Goal: Task Accomplishment & Management: Manage account settings

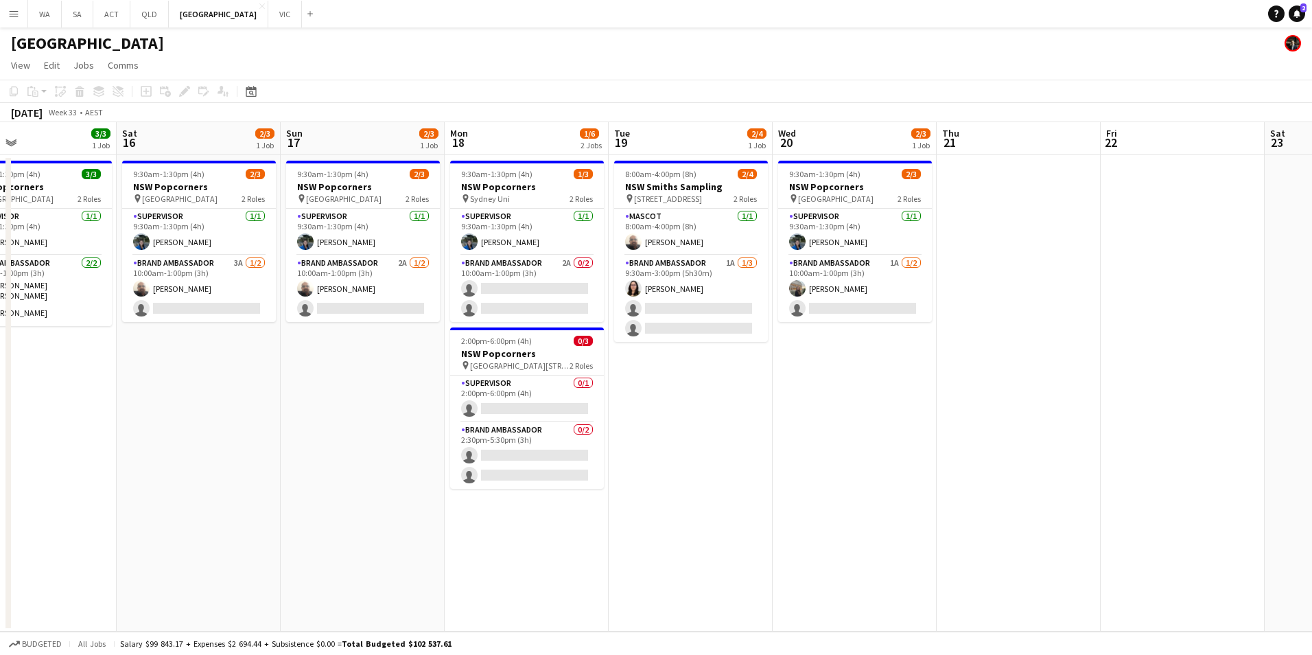
scroll to position [0, 434]
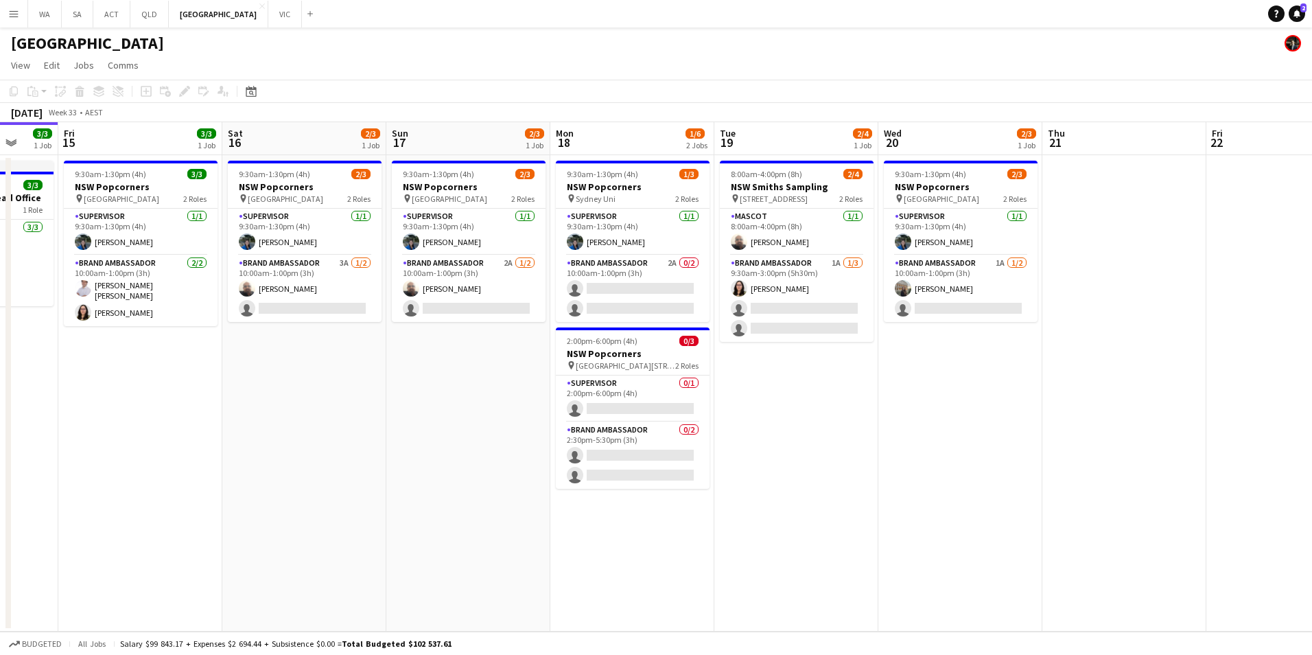
drag, startPoint x: 907, startPoint y: 591, endPoint x: 474, endPoint y: 570, distance: 434.3
click at [474, 570] on app-calendar-viewport "Tue 12 1/1 1 Job Wed 13 3/4 2 Jobs Thu 14 3/3 1 Job Fri 15 3/3 1 Job Sat 16 2/3…" at bounding box center [656, 376] width 1312 height 509
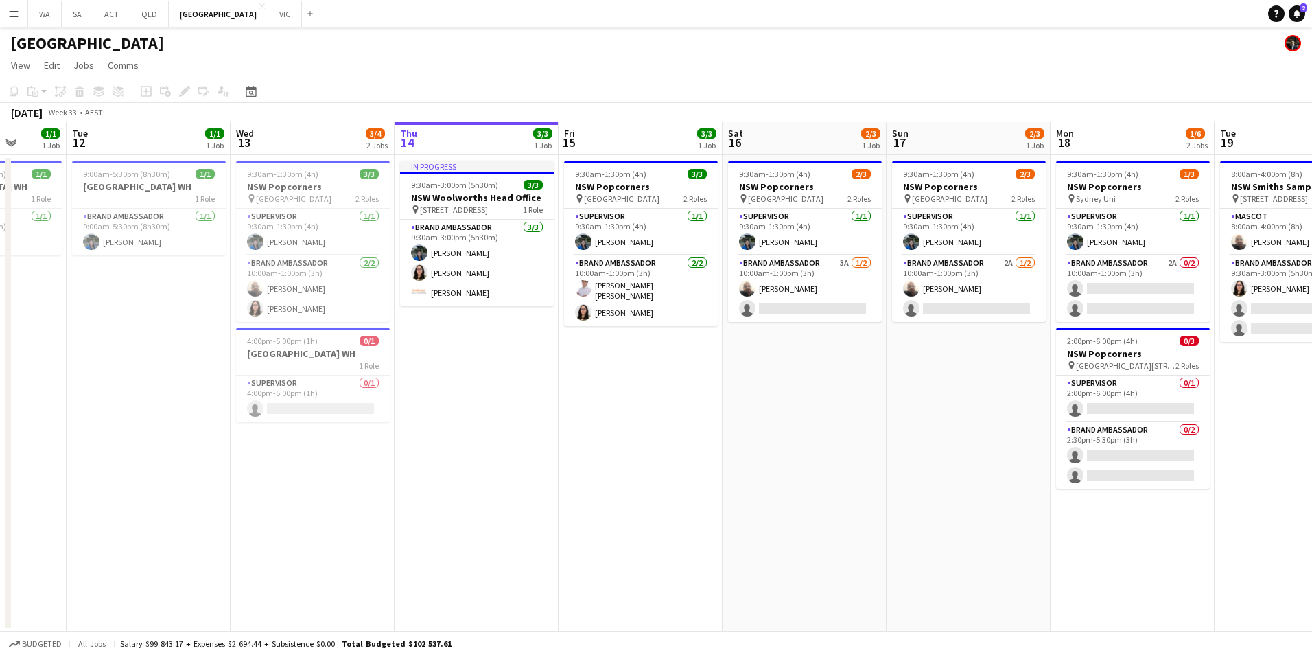
scroll to position [0, 422]
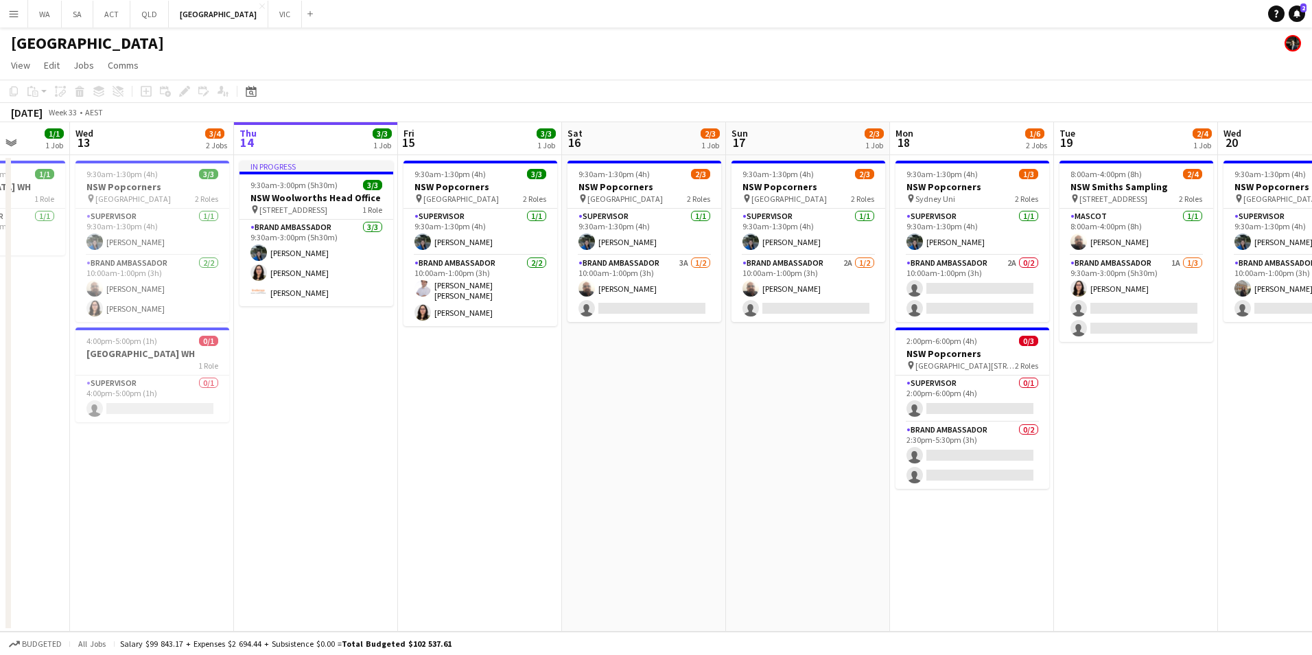
drag, startPoint x: 145, startPoint y: 454, endPoint x: 813, endPoint y: 376, distance: 672.3
click at [813, 376] on app-calendar-viewport "Sun 10 Mon 11 1/1 1 Job Tue 12 1/1 1 Job Wed 13 3/4 2 Jobs Thu 14 3/3 1 Job Fri…" at bounding box center [656, 376] width 1312 height 509
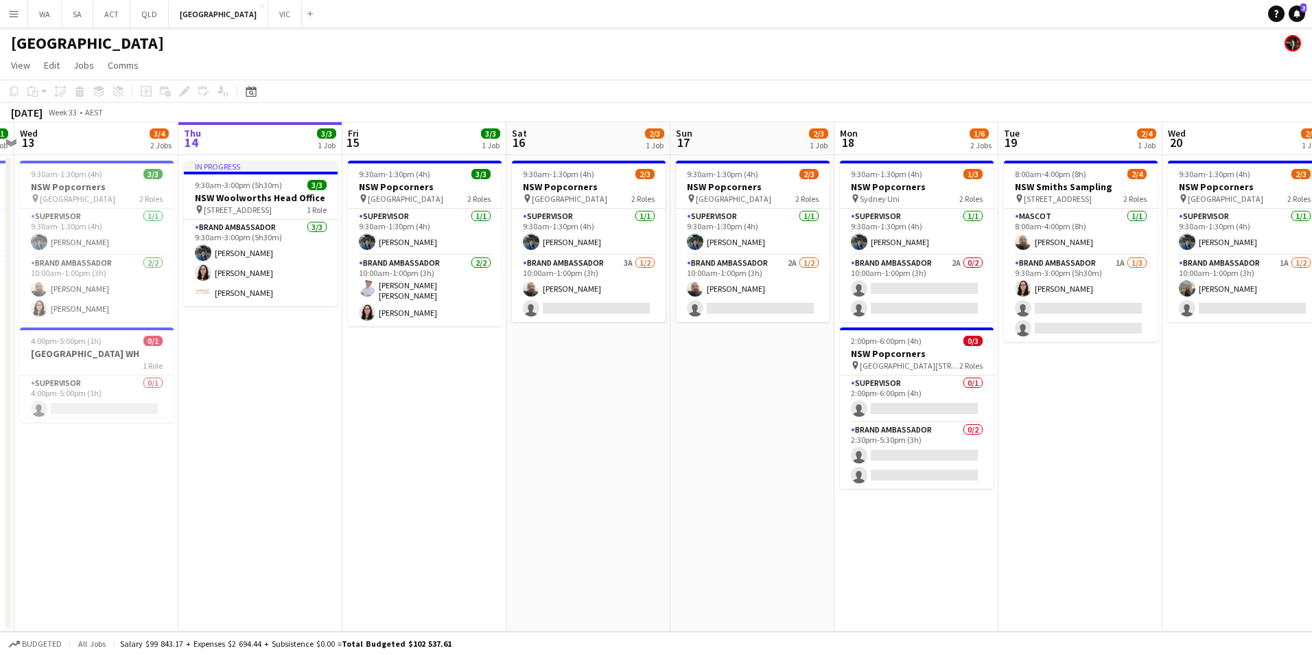
scroll to position [0, 526]
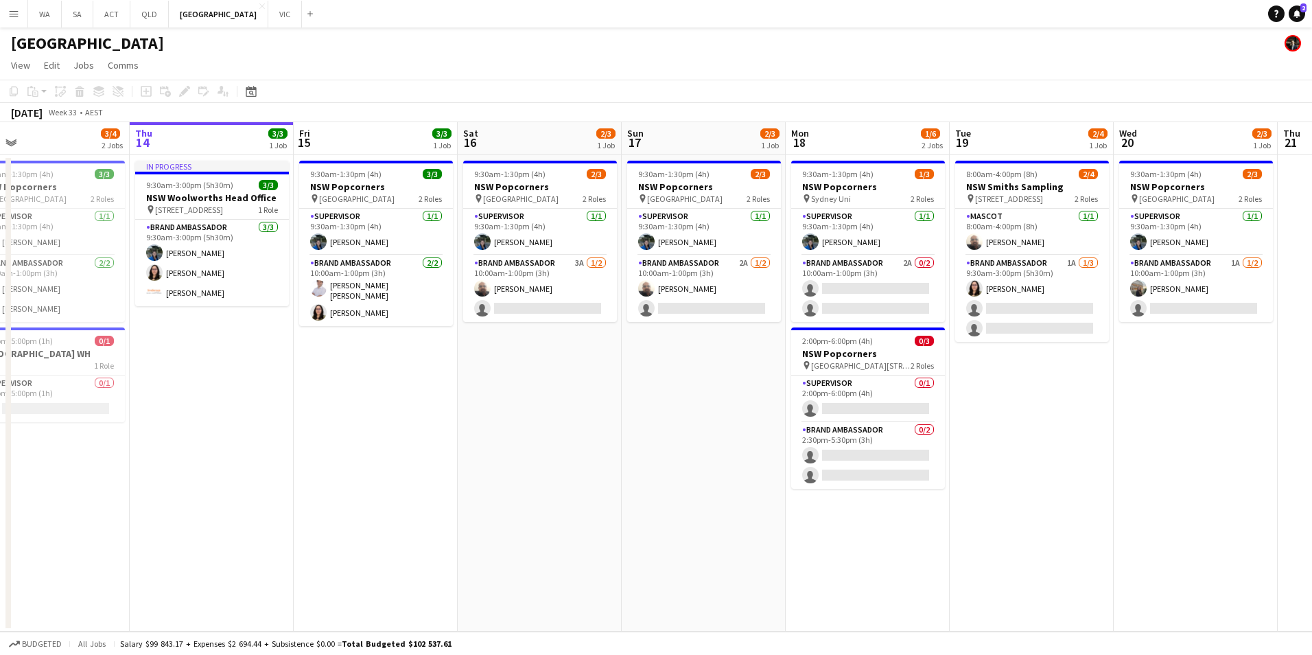
drag, startPoint x: 875, startPoint y: 542, endPoint x: 681, endPoint y: 527, distance: 194.8
click at [681, 527] on app-calendar-viewport "Sun 10 Mon 11 1/1 1 Job Tue 12 1/1 1 Job Wed 13 3/4 2 Jobs Thu 14 3/3 1 Job Fri…" at bounding box center [656, 376] width 1312 height 509
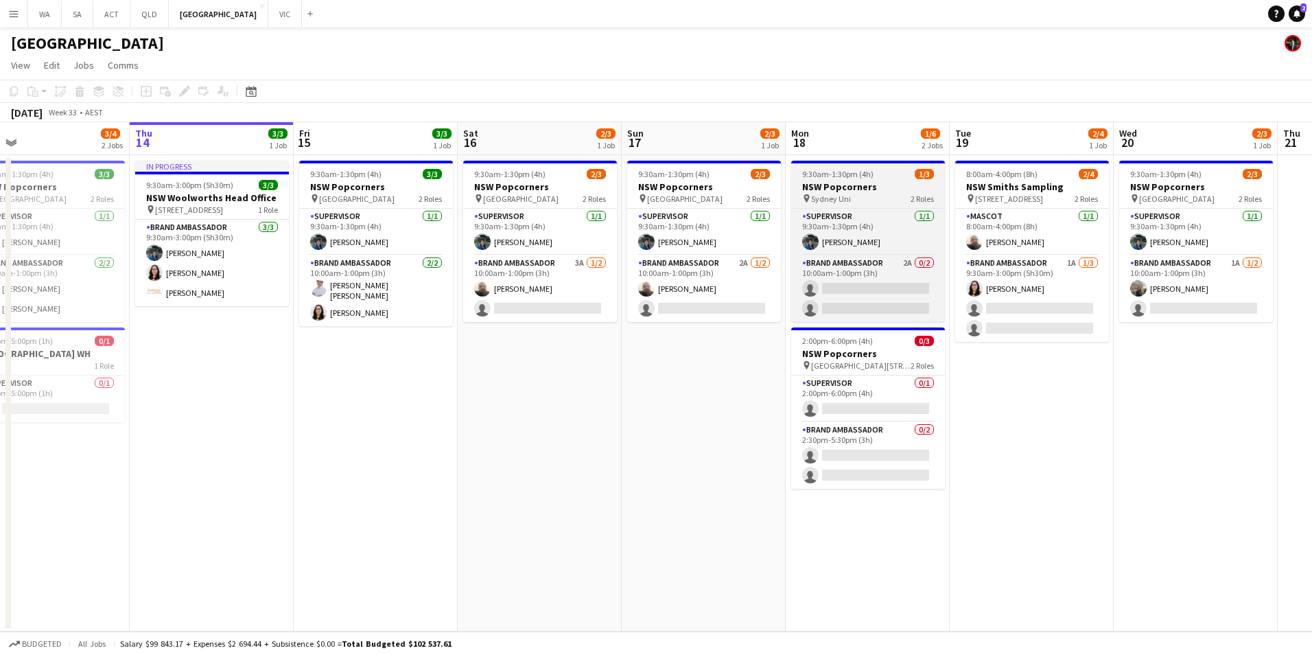
click at [848, 175] on span "9:30am-1:30pm (4h)" at bounding box center [837, 174] width 71 height 10
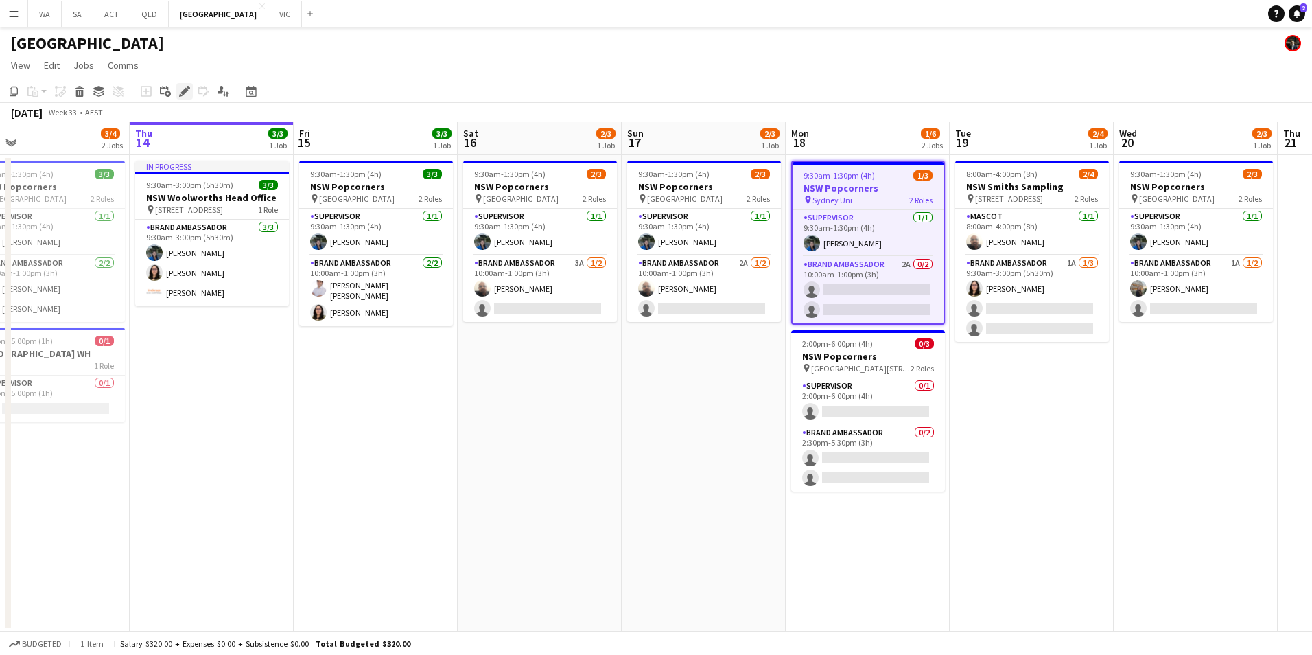
click at [180, 95] on icon at bounding box center [180, 94] width 3 height 3
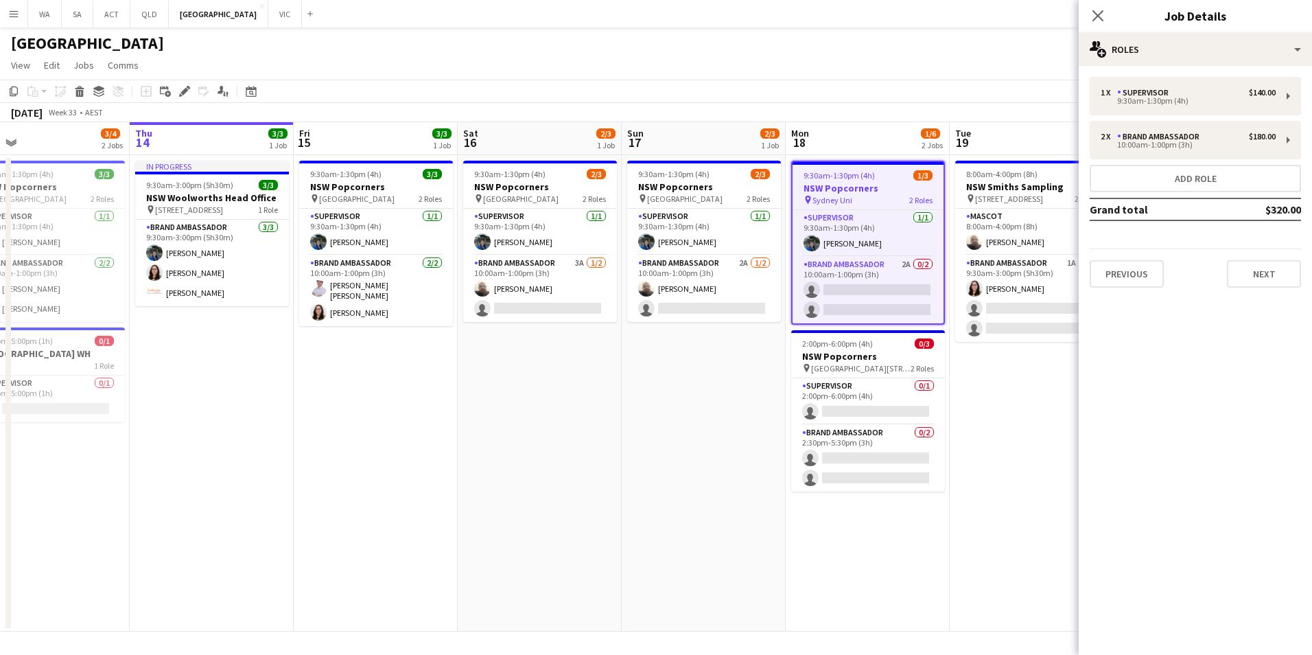
click at [744, 71] on app-page-menu "View Day view expanded Day view collapsed Month view Date picker Jump to [DATE]…" at bounding box center [656, 67] width 1312 height 26
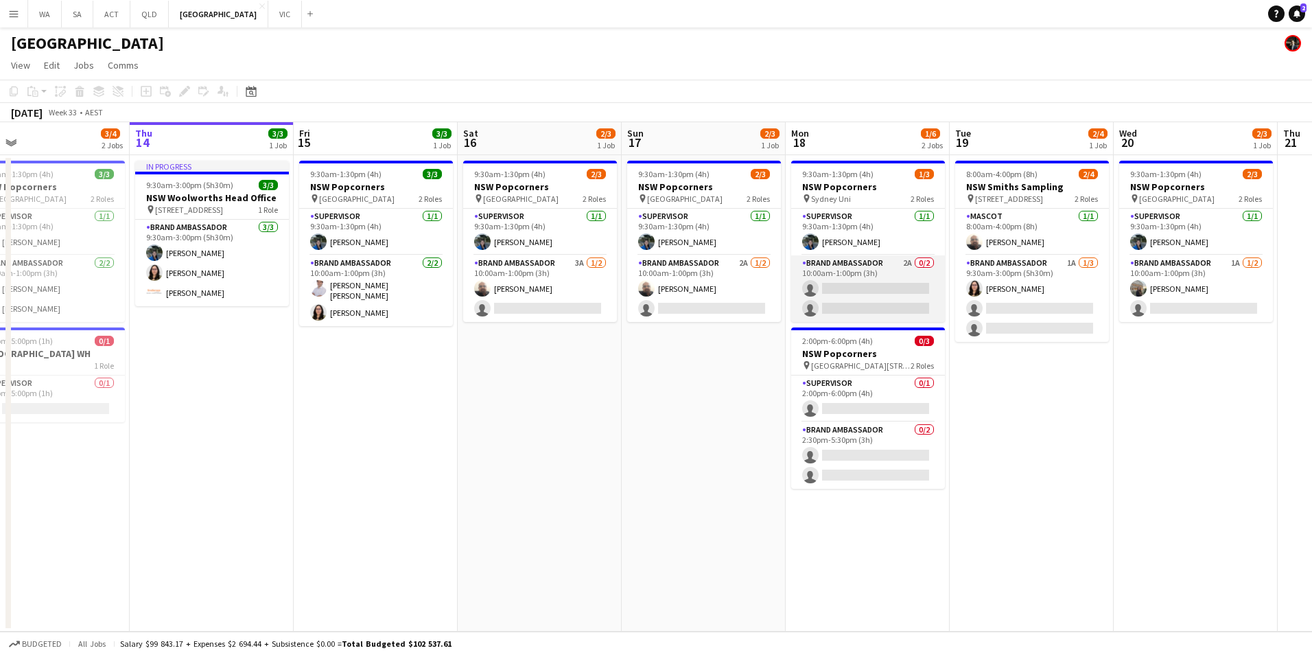
click at [872, 268] on app-card-role "Brand Ambassador 2A 0/2 10:00am-1:00pm (3h) single-neutral-actions single-neutr…" at bounding box center [868, 288] width 154 height 67
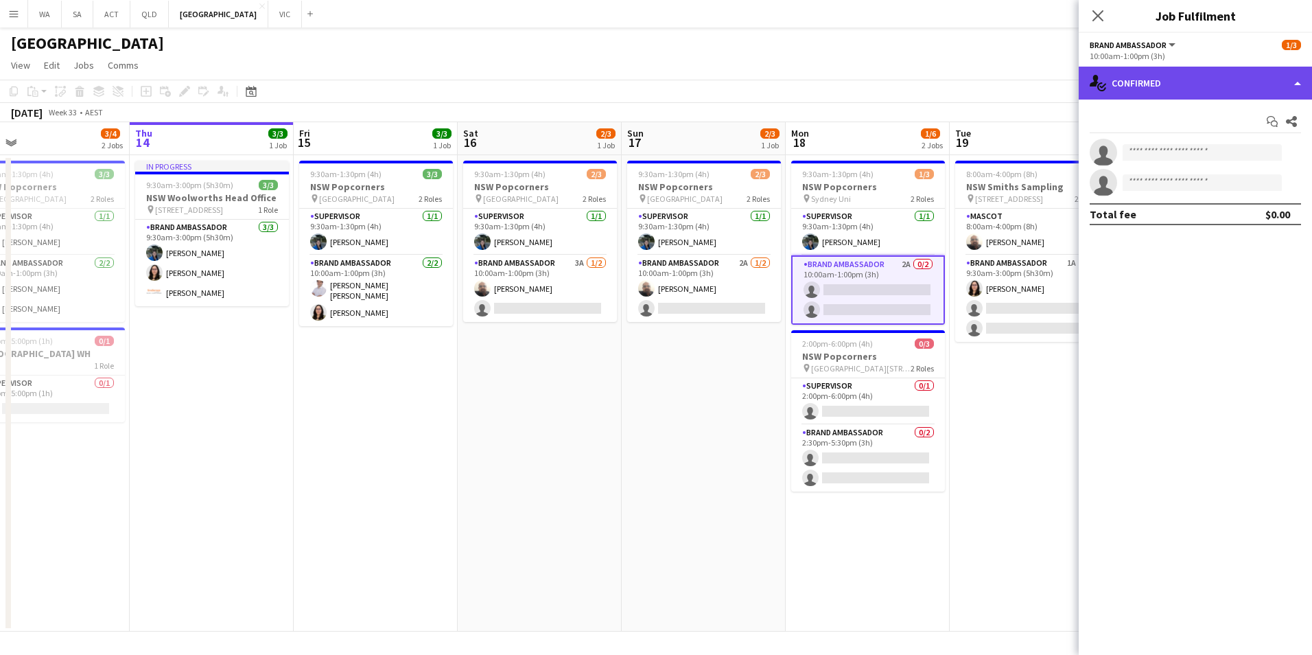
click at [1202, 91] on div "single-neutral-actions-check-2 Confirmed" at bounding box center [1195, 83] width 233 height 33
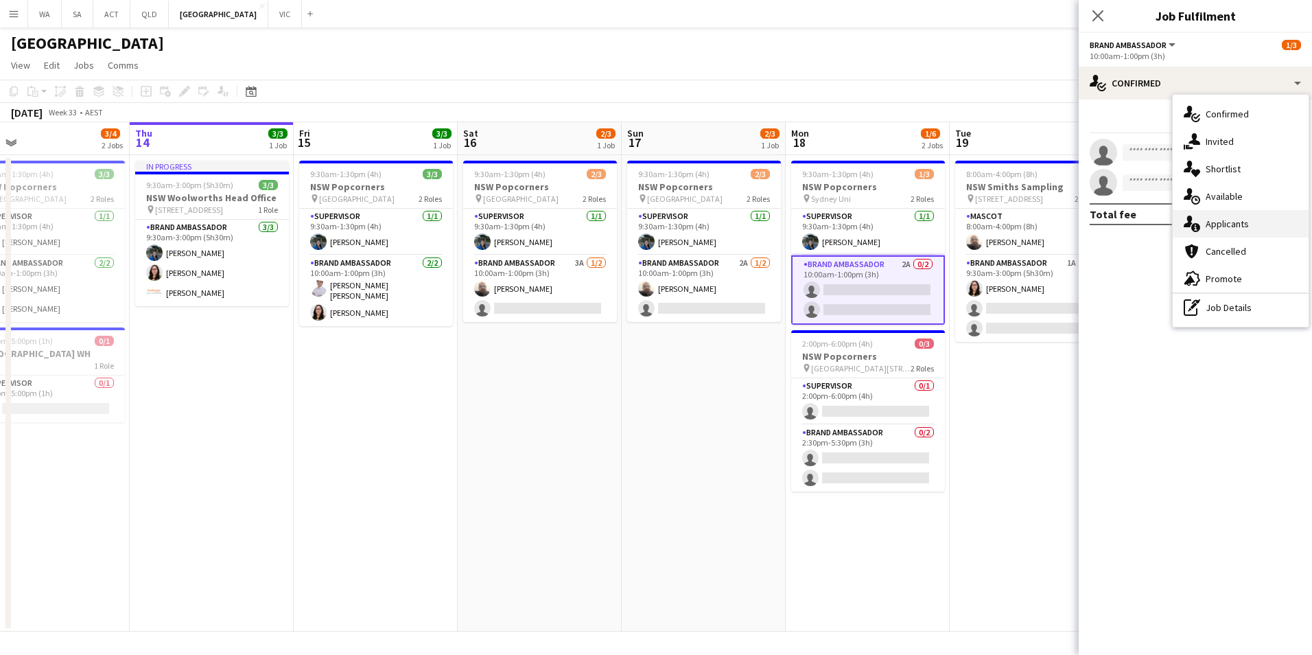
click at [1242, 222] on div "single-neutral-actions-information Applicants" at bounding box center [1241, 223] width 136 height 27
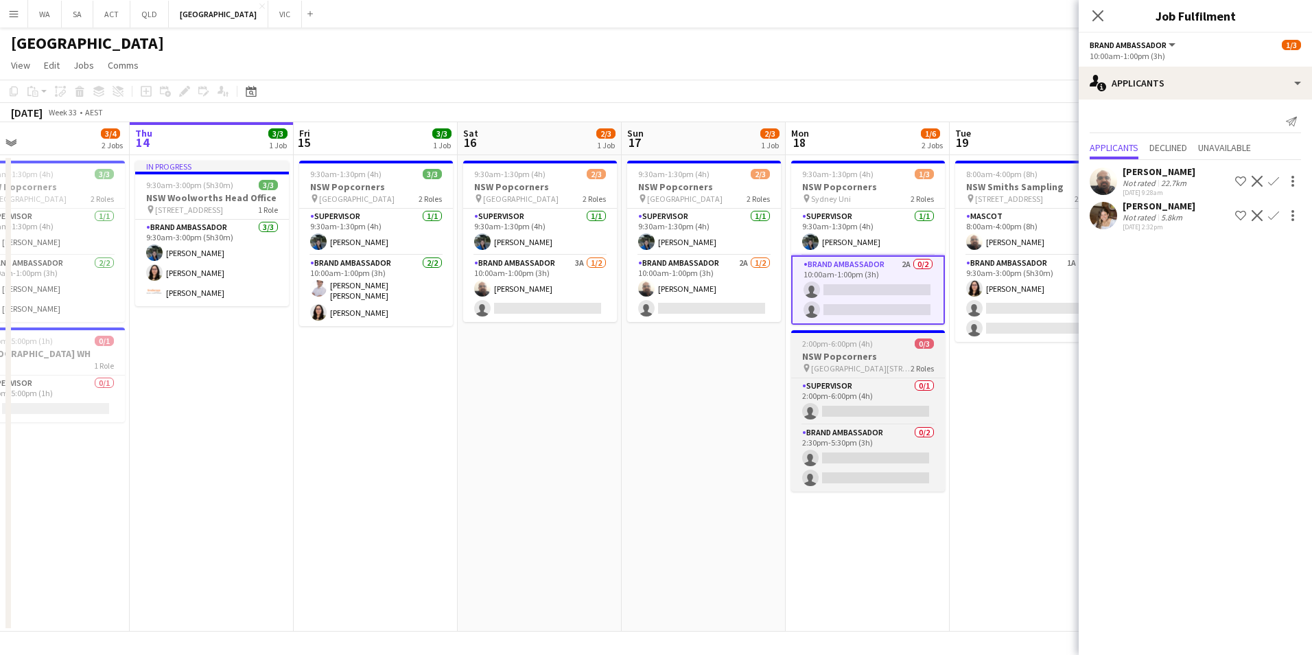
click at [844, 365] on span "[GEOGRAPHIC_DATA][STREET_ADDRESS][GEOGRAPHIC_DATA]" at bounding box center [861, 368] width 100 height 10
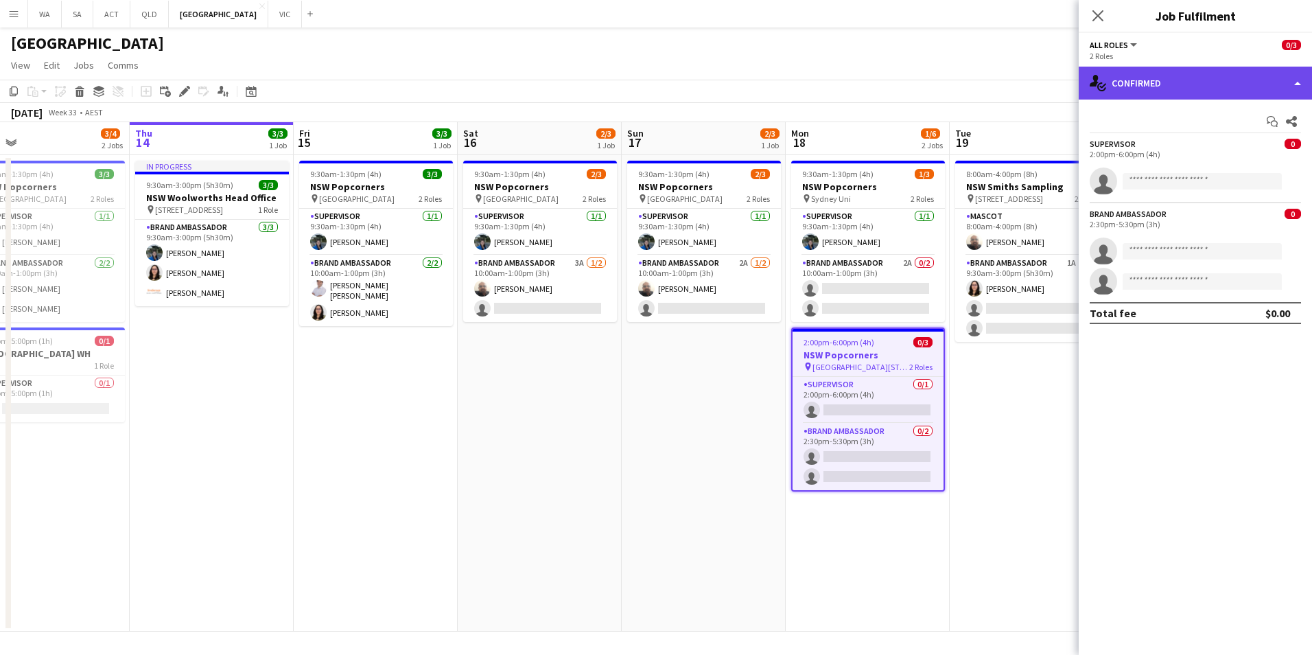
click at [1128, 95] on div "single-neutral-actions-check-2 Confirmed" at bounding box center [1195, 83] width 233 height 33
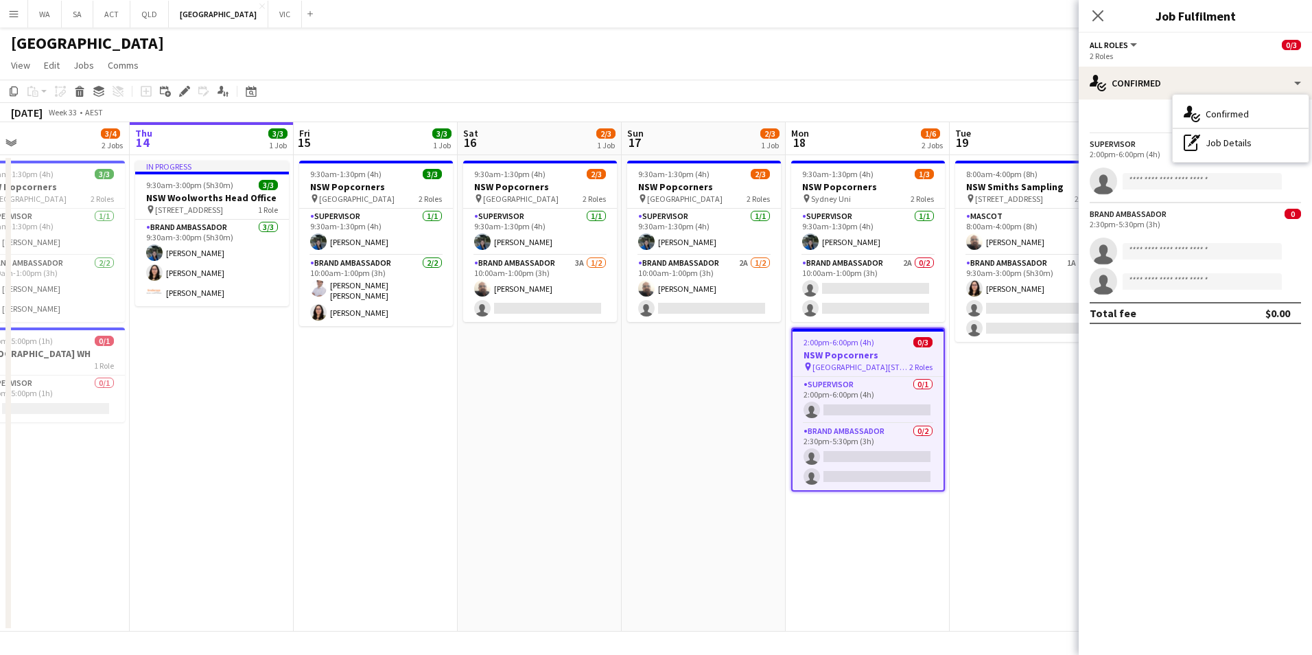
click at [1106, 498] on mat-expansion-panel "check Confirmed Start chat Share Supervisor 0 2:00pm-6:00pm (4h) single-neutral…" at bounding box center [1195, 377] width 233 height 555
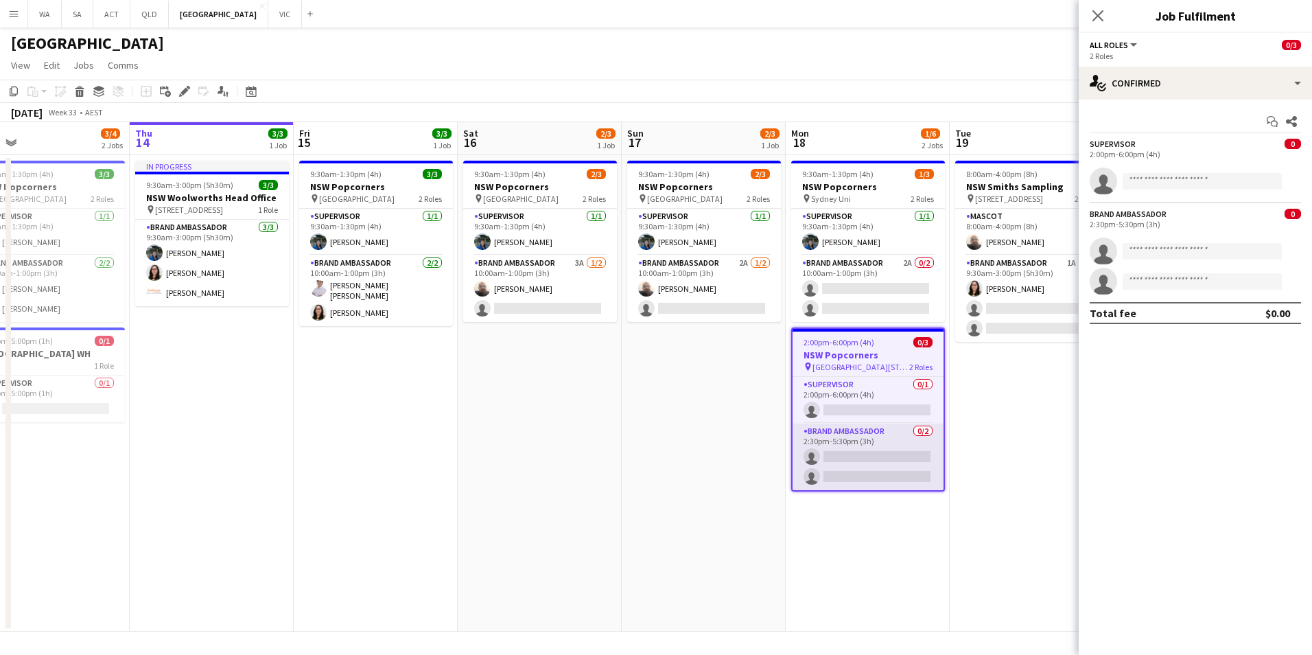
click at [830, 426] on app-card-role "Brand Ambassador 0/2 2:30pm-5:30pm (3h) single-neutral-actions single-neutral-a…" at bounding box center [868, 456] width 151 height 67
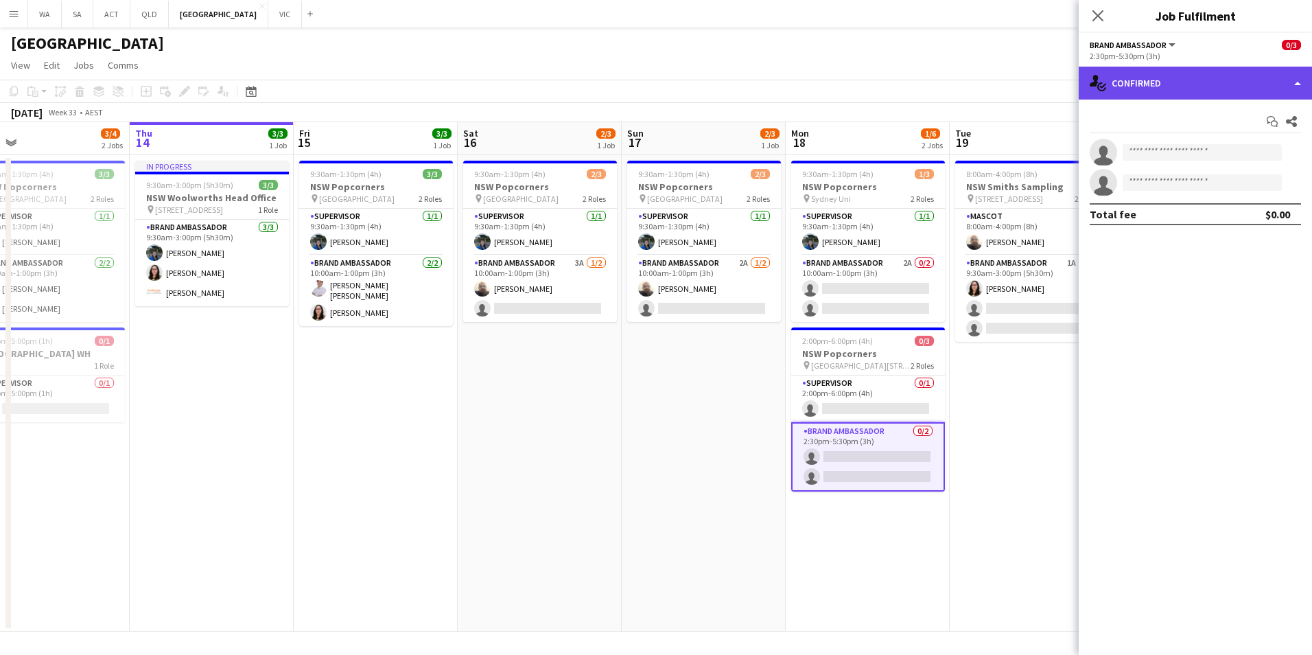
click at [1180, 82] on div "single-neutral-actions-check-2 Confirmed" at bounding box center [1195, 83] width 233 height 33
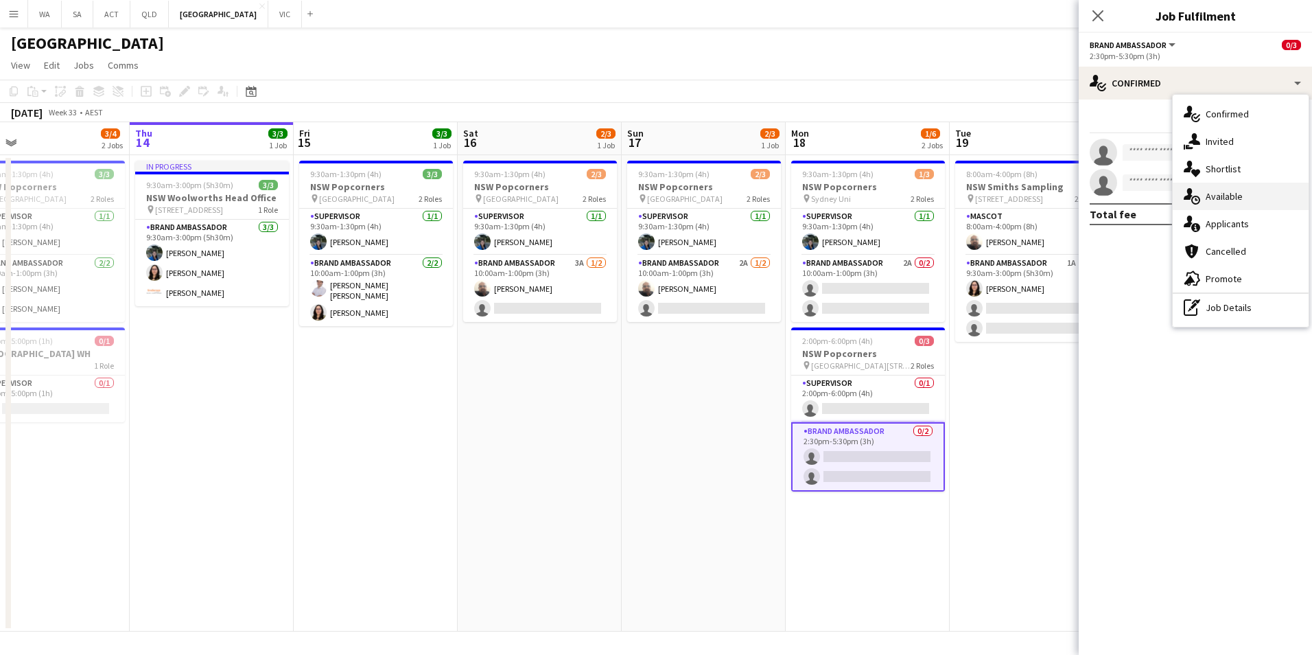
click at [1247, 193] on div "single-neutral-actions-upload Available" at bounding box center [1241, 196] width 136 height 27
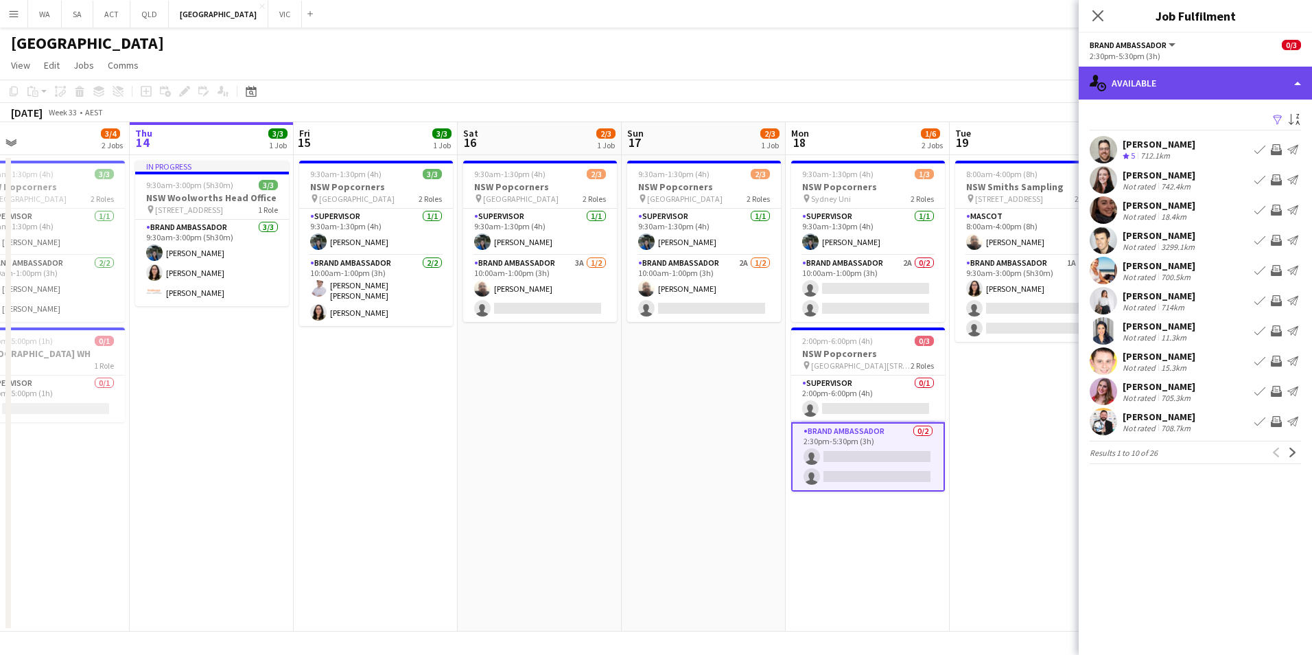
click at [1205, 89] on div "single-neutral-actions-upload Available" at bounding box center [1195, 83] width 233 height 33
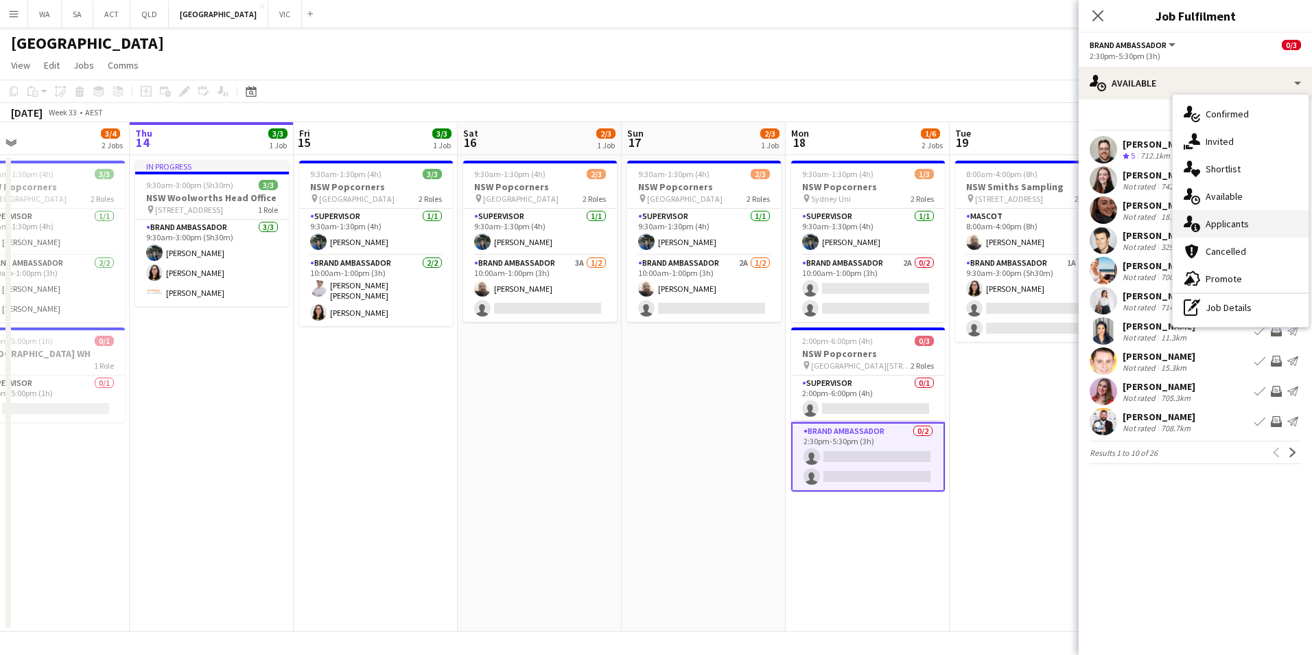
click at [1252, 223] on div "single-neutral-actions-information Applicants" at bounding box center [1241, 223] width 136 height 27
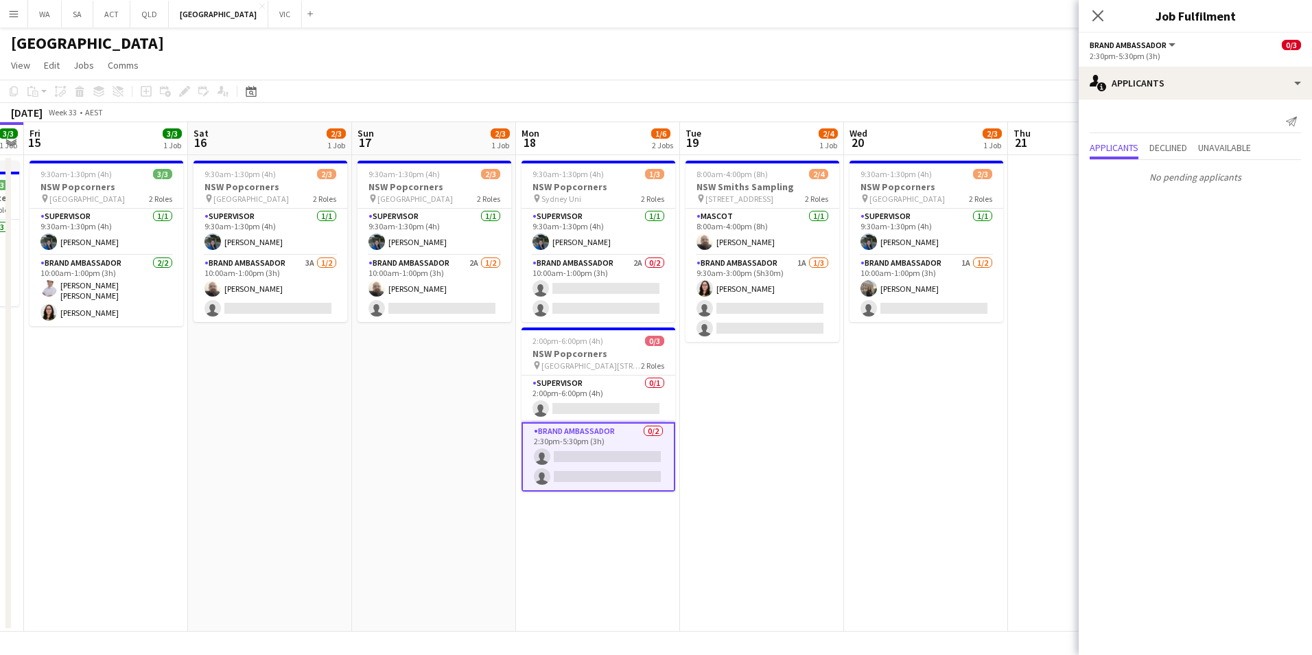
scroll to position [0, 469]
drag, startPoint x: 953, startPoint y: 598, endPoint x: 682, endPoint y: 577, distance: 271.9
click at [682, 577] on app-calendar-viewport "Tue 12 1/1 1 Job Wed 13 3/4 2 Jobs Thu 14 3/3 1 Job Fri 15 3/3 1 Job Sat 16 2/3…" at bounding box center [656, 376] width 1312 height 509
click at [927, 264] on app-card-role "Brand Ambassador 1A [DATE] 10:00am-1:00pm (3h) [PERSON_NAME] single-neutral-act…" at bounding box center [925, 288] width 154 height 67
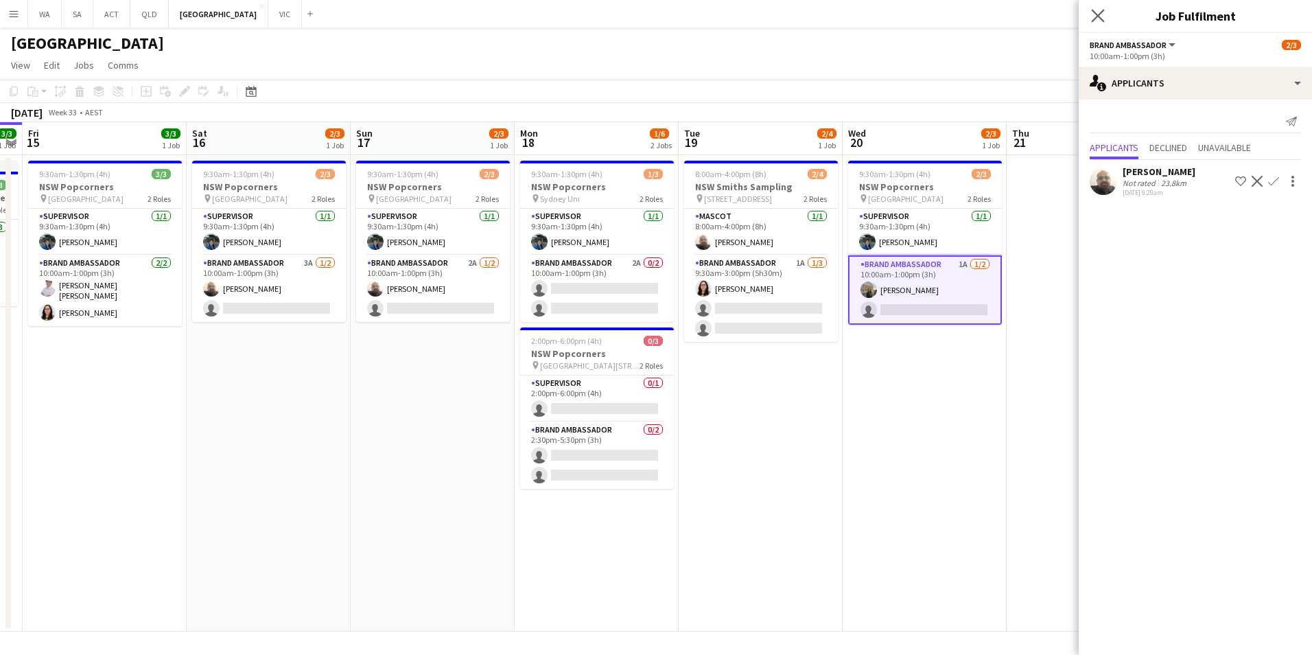
click at [1102, 8] on app-icon "Close pop-in" at bounding box center [1098, 16] width 20 height 20
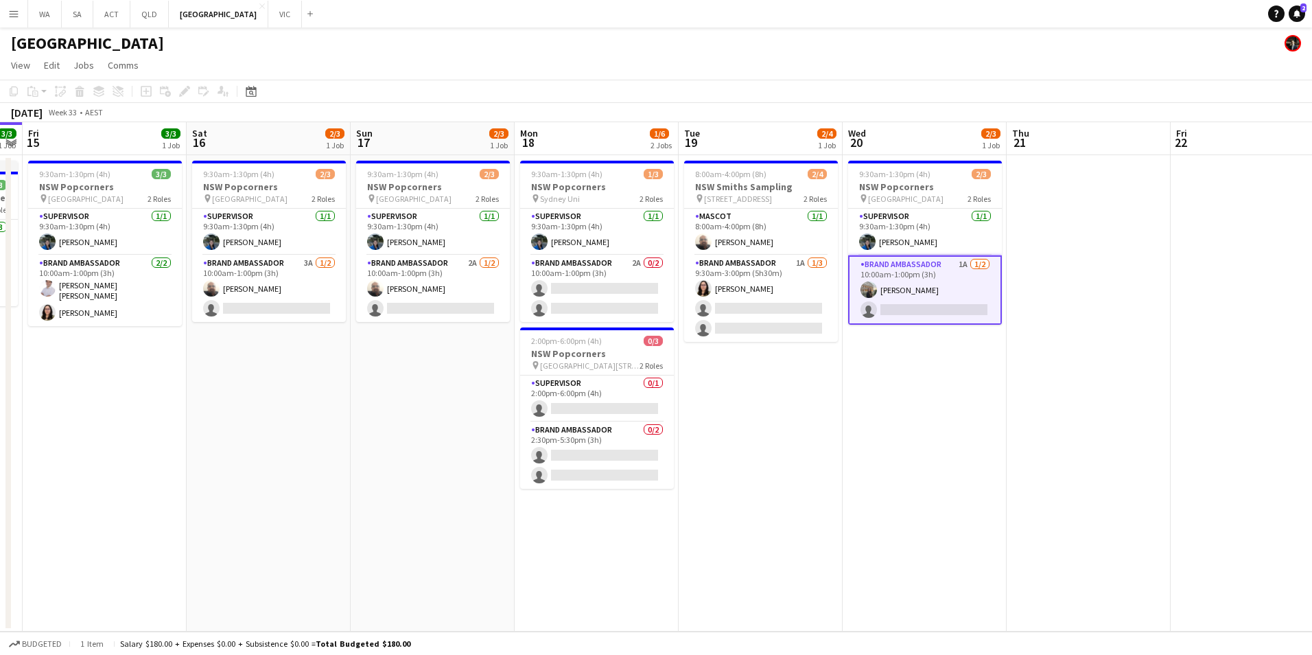
scroll to position [0, 312]
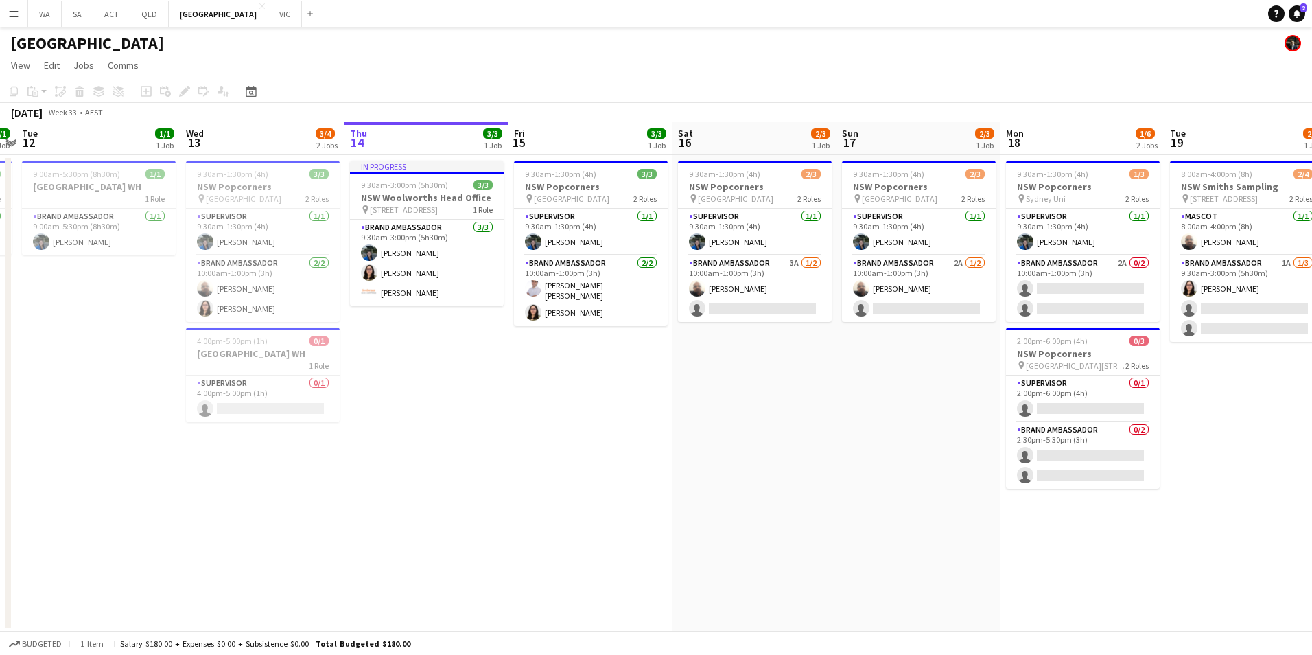
drag, startPoint x: 772, startPoint y: 487, endPoint x: 1258, endPoint y: 447, distance: 487.6
click at [1258, 447] on app-calendar-viewport "Sun 10 Mon 11 1/1 1 Job Tue 12 1/1 1 Job Wed 13 3/4 2 Jobs Thu 14 3/3 1 Job Fri…" at bounding box center [656, 376] width 1312 height 509
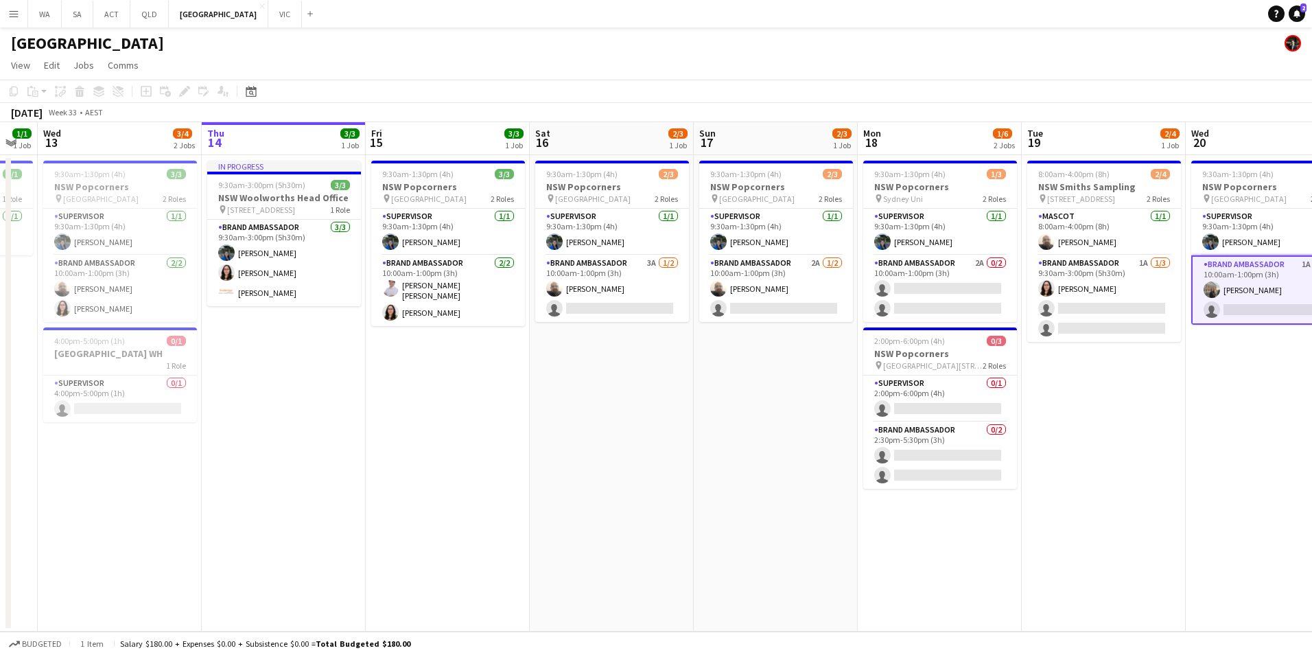
scroll to position [0, 504]
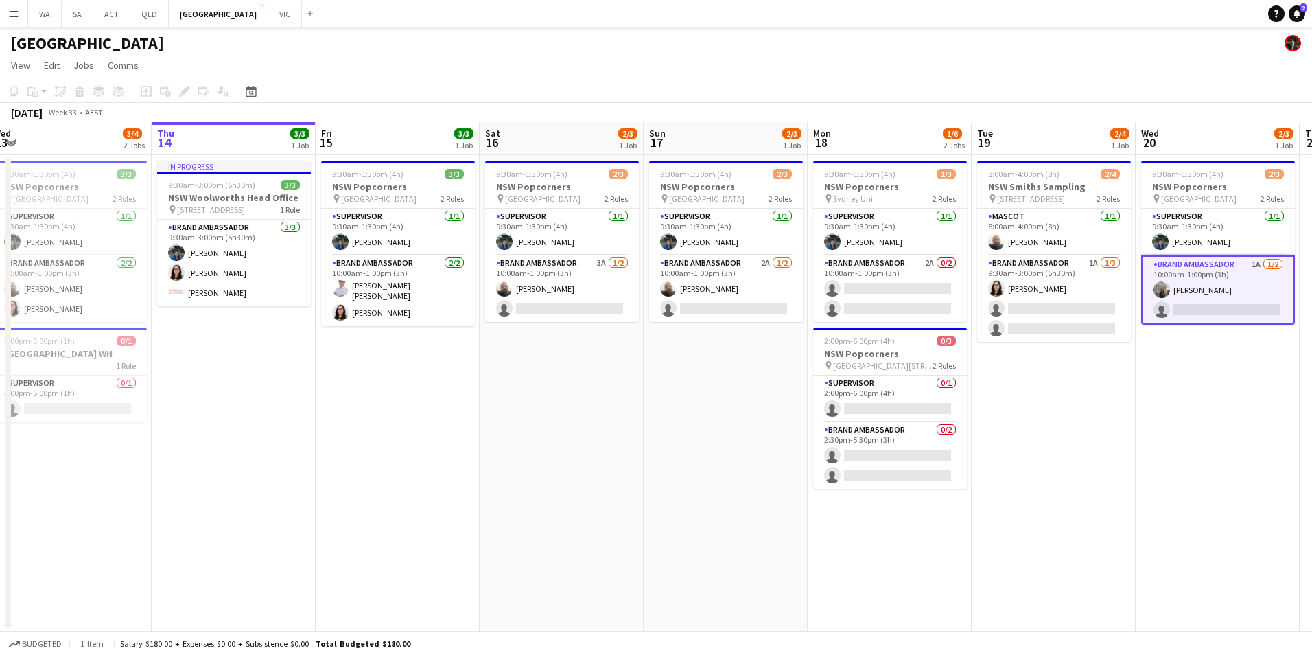
drag, startPoint x: 931, startPoint y: 406, endPoint x: 579, endPoint y: 398, distance: 352.8
click at [579, 398] on app-calendar-viewport "Sun 10 Mon 11 1/1 1 Job Tue 12 1/1 1 Job Wed 13 3/4 2 Jobs Thu 14 3/3 1 Job Fri…" at bounding box center [656, 376] width 1312 height 509
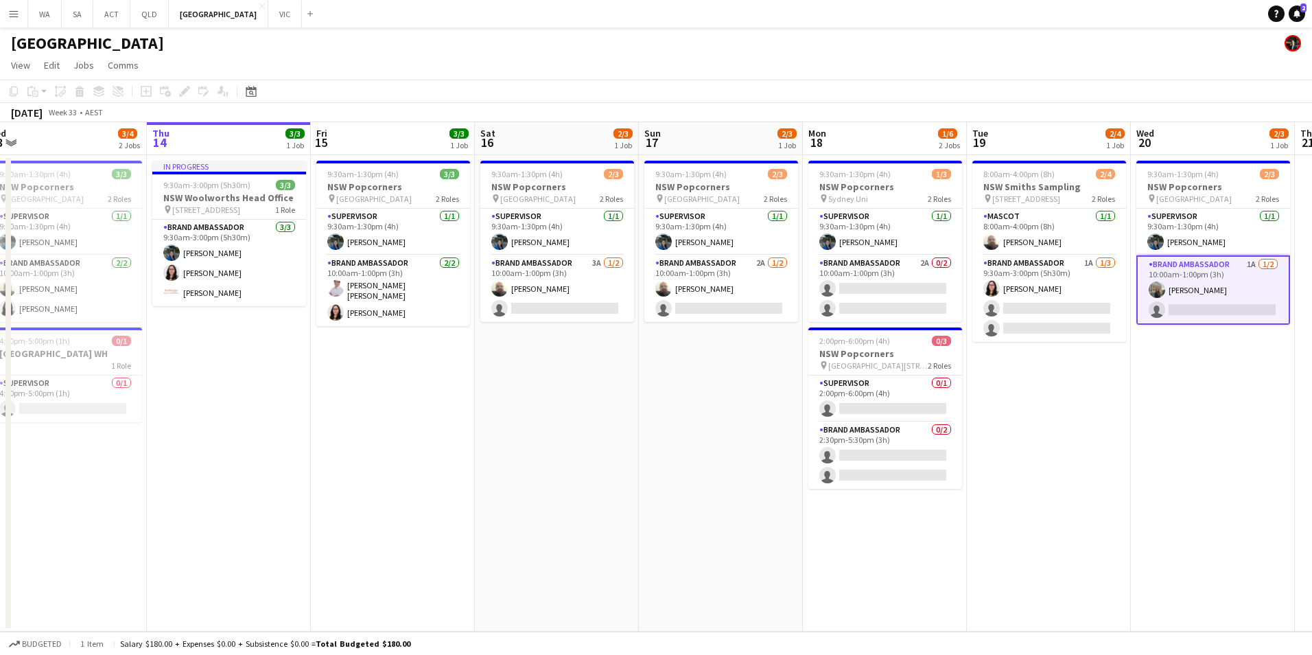
scroll to position [0, 310]
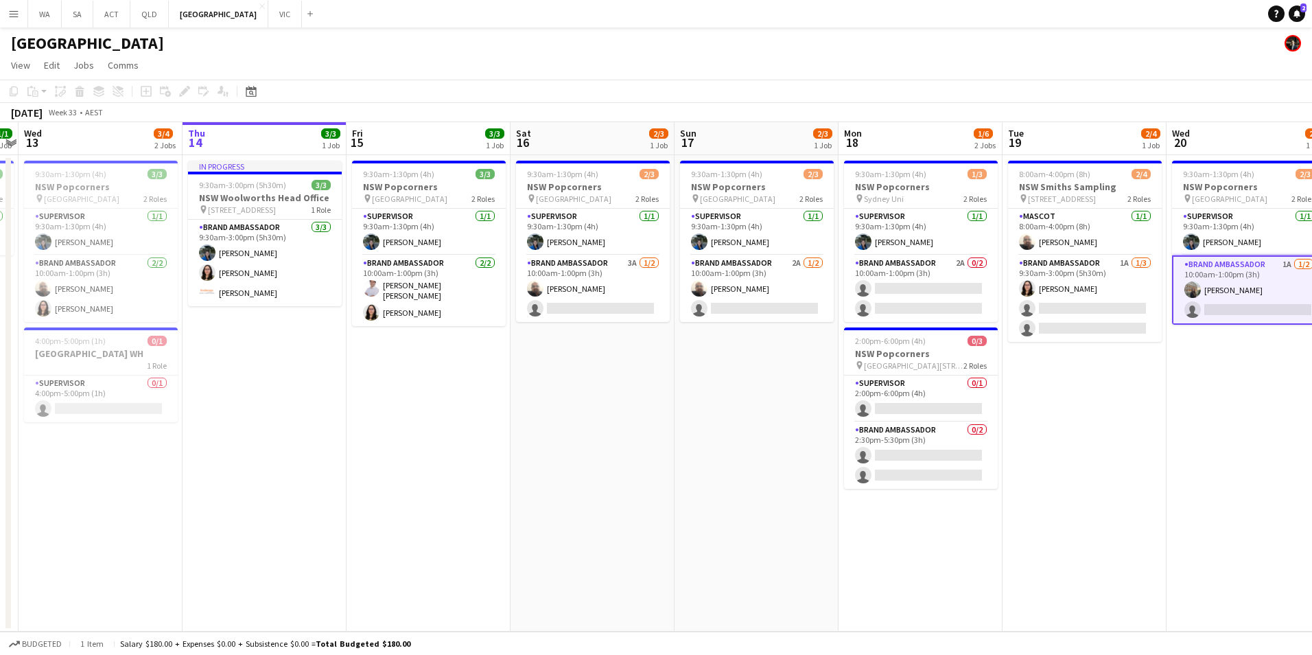
drag, startPoint x: 557, startPoint y: 378, endPoint x: 752, endPoint y: 368, distance: 195.2
click at [752, 368] on app-calendar-viewport "Mon 11 1/1 1 Job Tue 12 1/1 1 Job Wed 13 3/4 2 Jobs Thu 14 3/3 1 Job Fri 15 3/3…" at bounding box center [656, 376] width 1312 height 509
click at [732, 261] on app-card-role "Brand Ambassador 2A [DATE] 10:00am-1:00pm (3h) [PERSON_NAME] single-neutral-act…" at bounding box center [757, 288] width 154 height 67
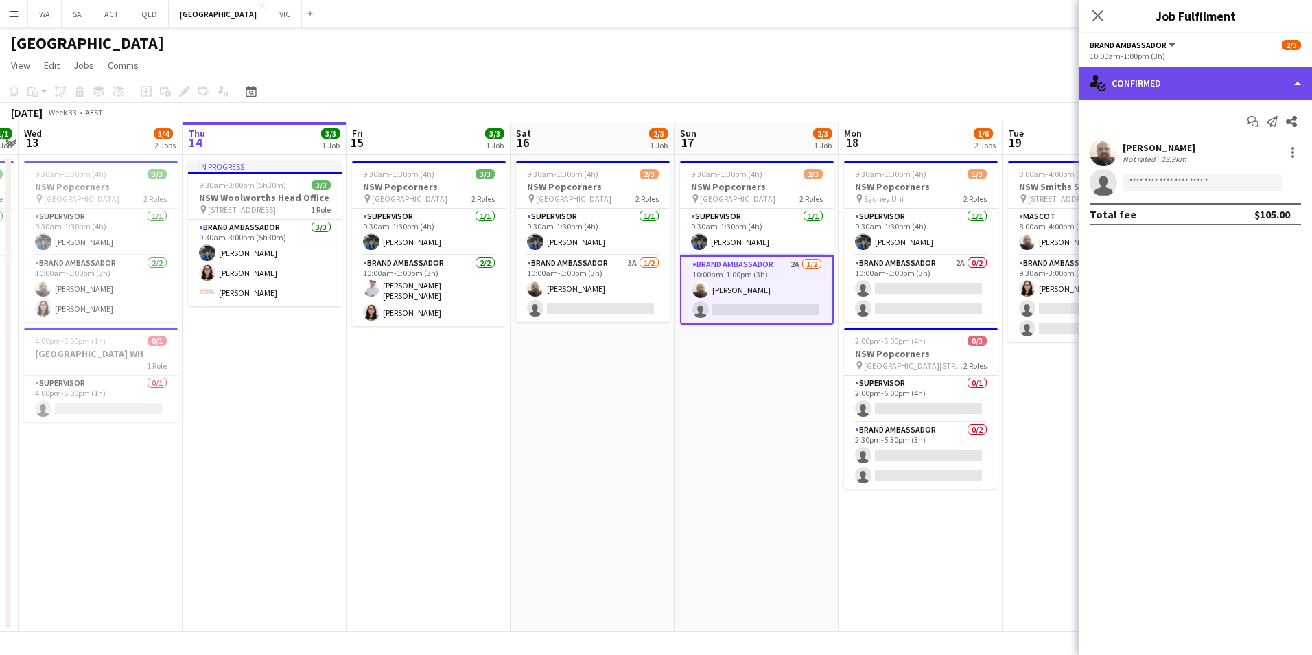
click at [1156, 76] on div "single-neutral-actions-check-2 Confirmed" at bounding box center [1195, 83] width 233 height 33
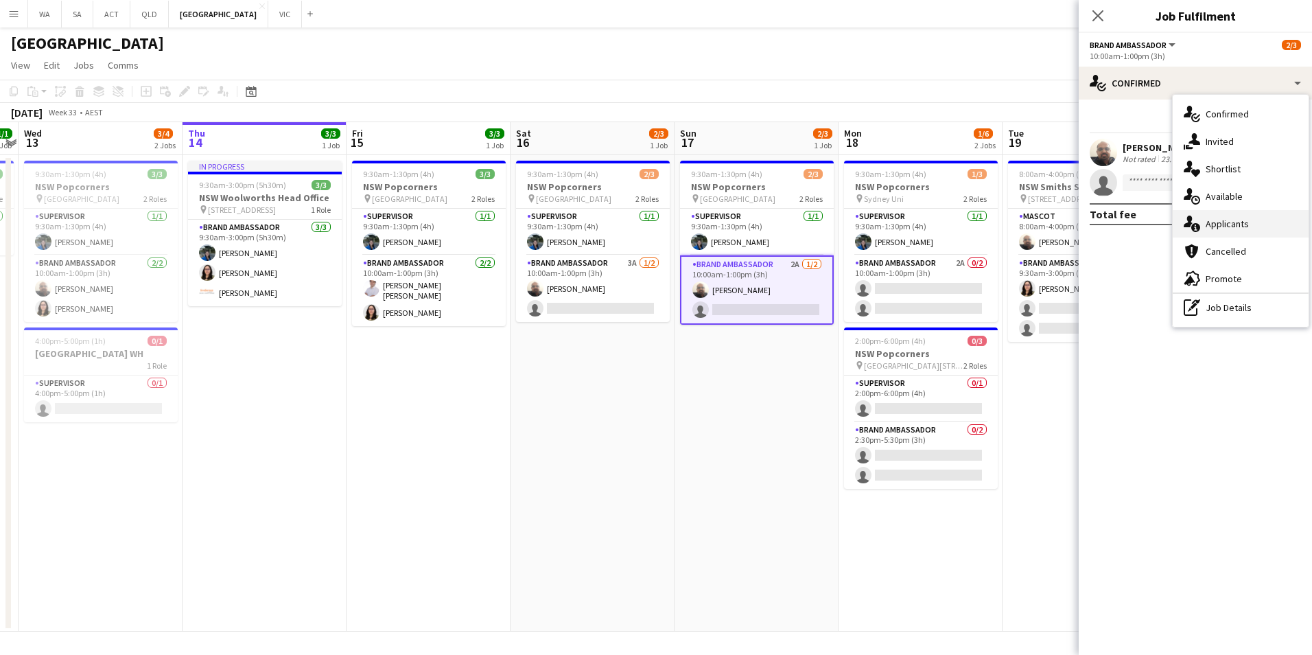
click at [1242, 226] on div "single-neutral-actions-information Applicants" at bounding box center [1241, 223] width 136 height 27
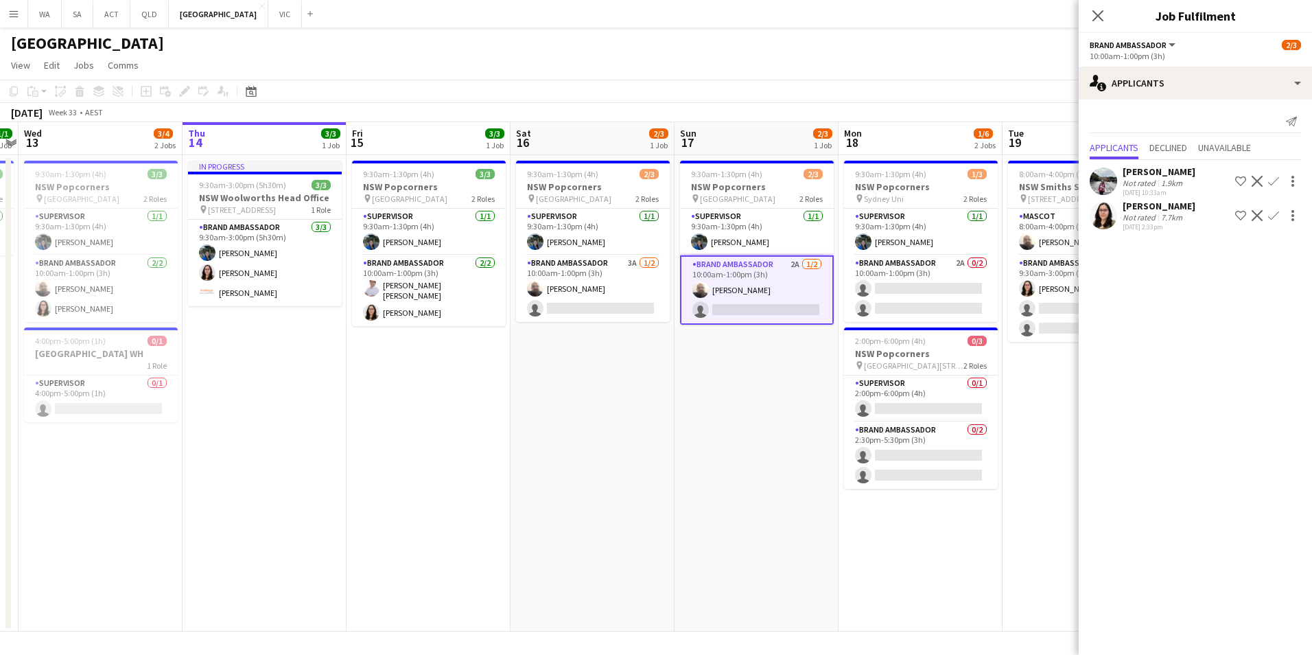
click at [1272, 213] on app-icon "Confirm" at bounding box center [1273, 215] width 11 height 11
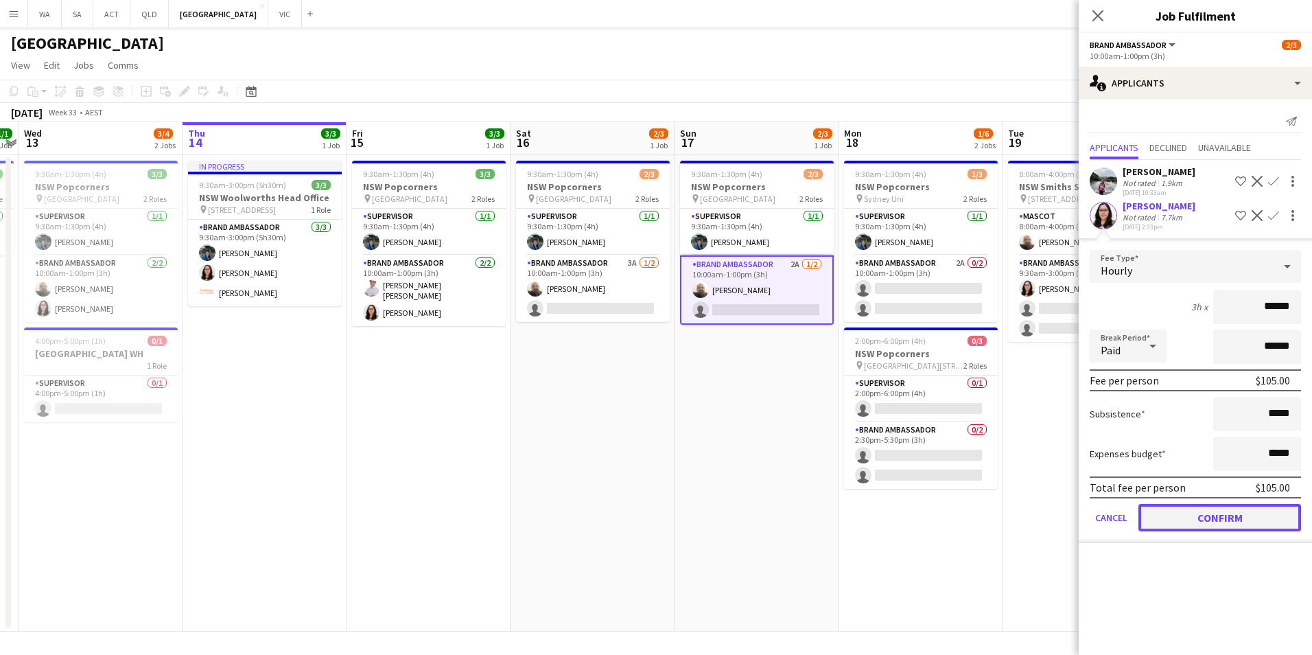
click at [1230, 517] on button "Confirm" at bounding box center [1220, 517] width 163 height 27
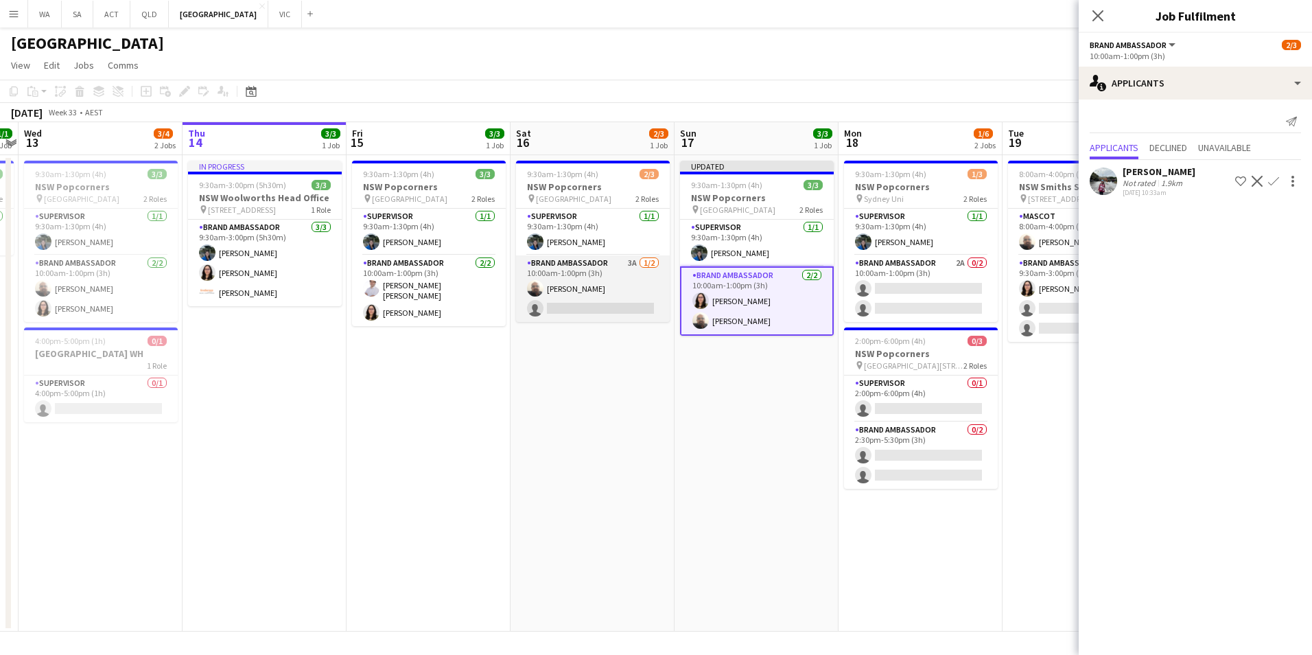
click at [597, 270] on app-card-role "Brand Ambassador 3A [DATE] 10:00am-1:00pm (3h) [PERSON_NAME] single-neutral-act…" at bounding box center [593, 288] width 154 height 67
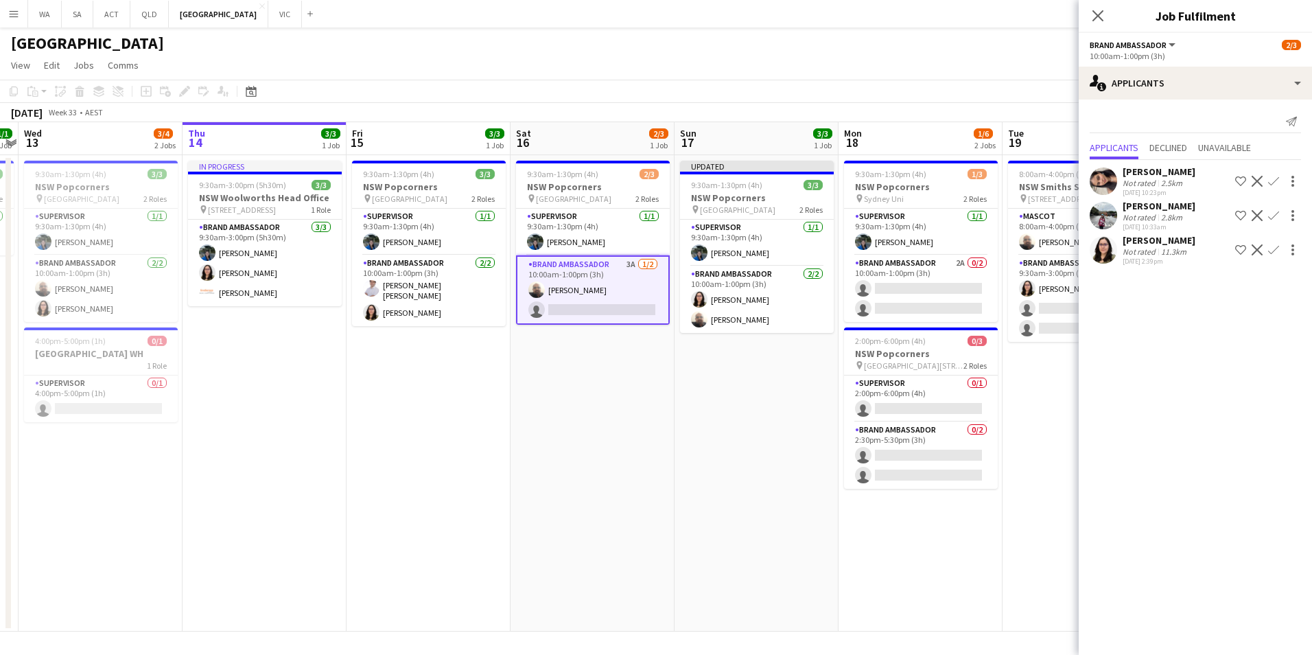
click at [1274, 250] on app-icon "Confirm" at bounding box center [1273, 249] width 11 height 11
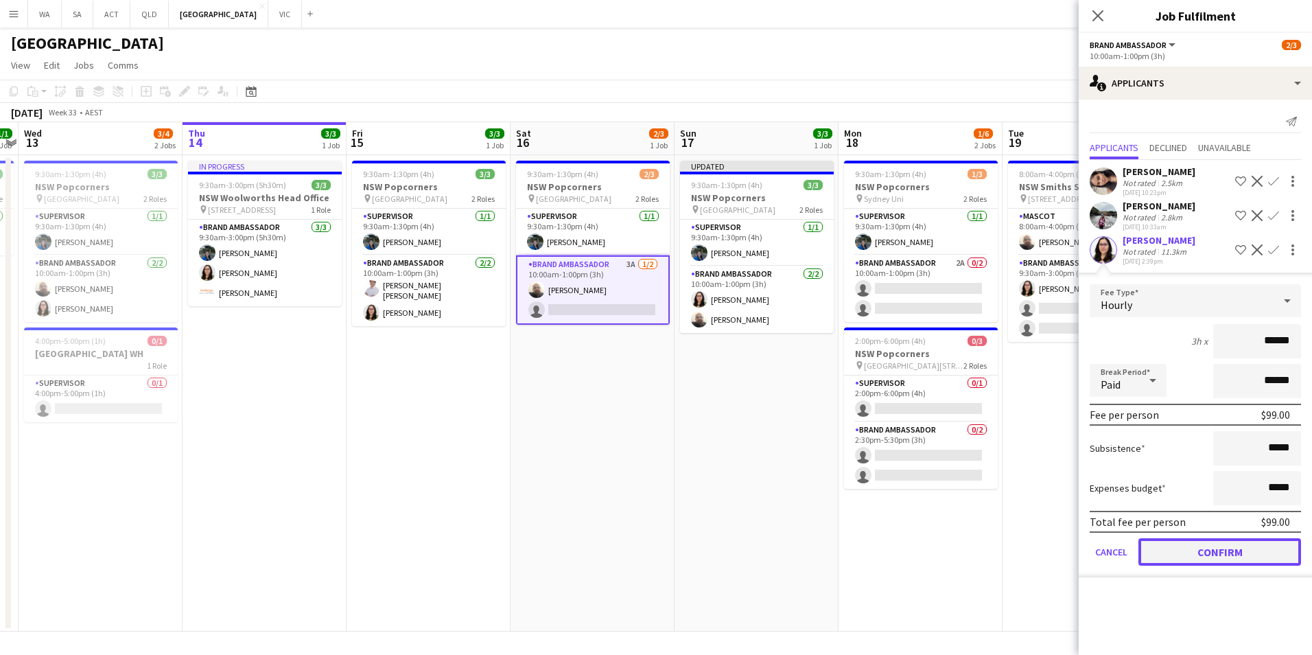
click at [1273, 545] on button "Confirm" at bounding box center [1220, 551] width 163 height 27
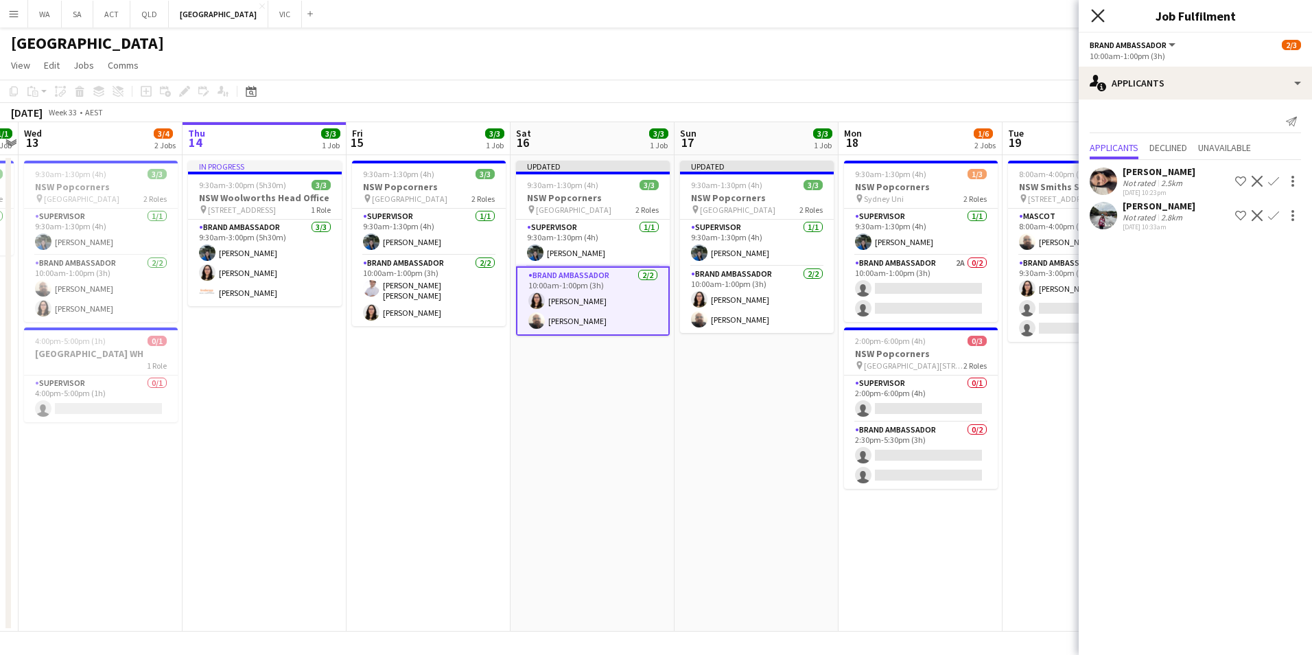
click at [1095, 16] on icon "Close pop-in" at bounding box center [1097, 15] width 13 height 13
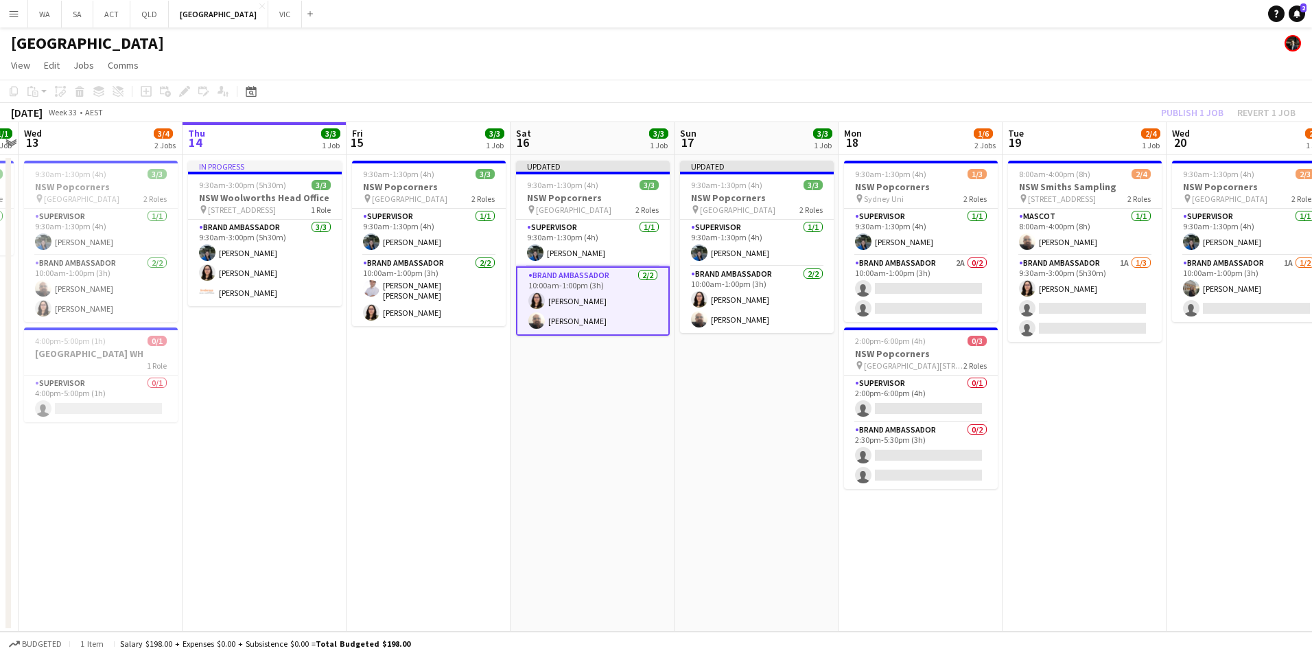
click at [1196, 109] on div "Publish 1 job Revert 1 job" at bounding box center [1228, 113] width 167 height 18
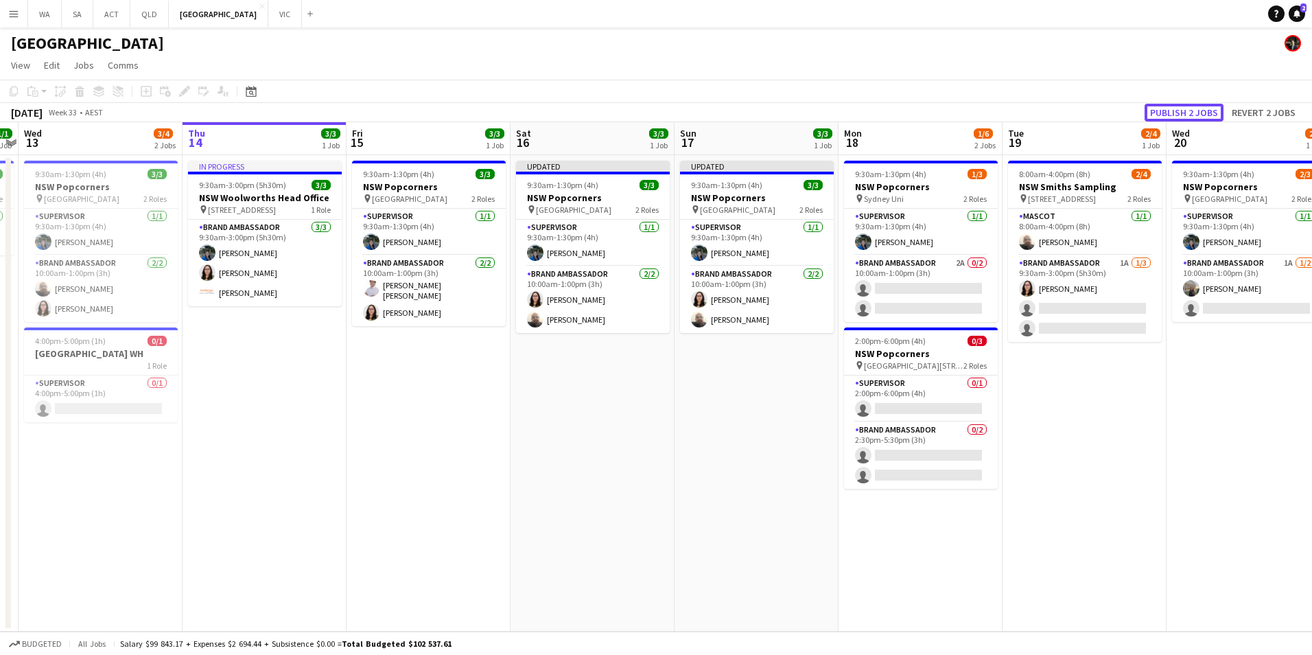
click at [1196, 109] on button "Publish 2 jobs" at bounding box center [1184, 113] width 79 height 18
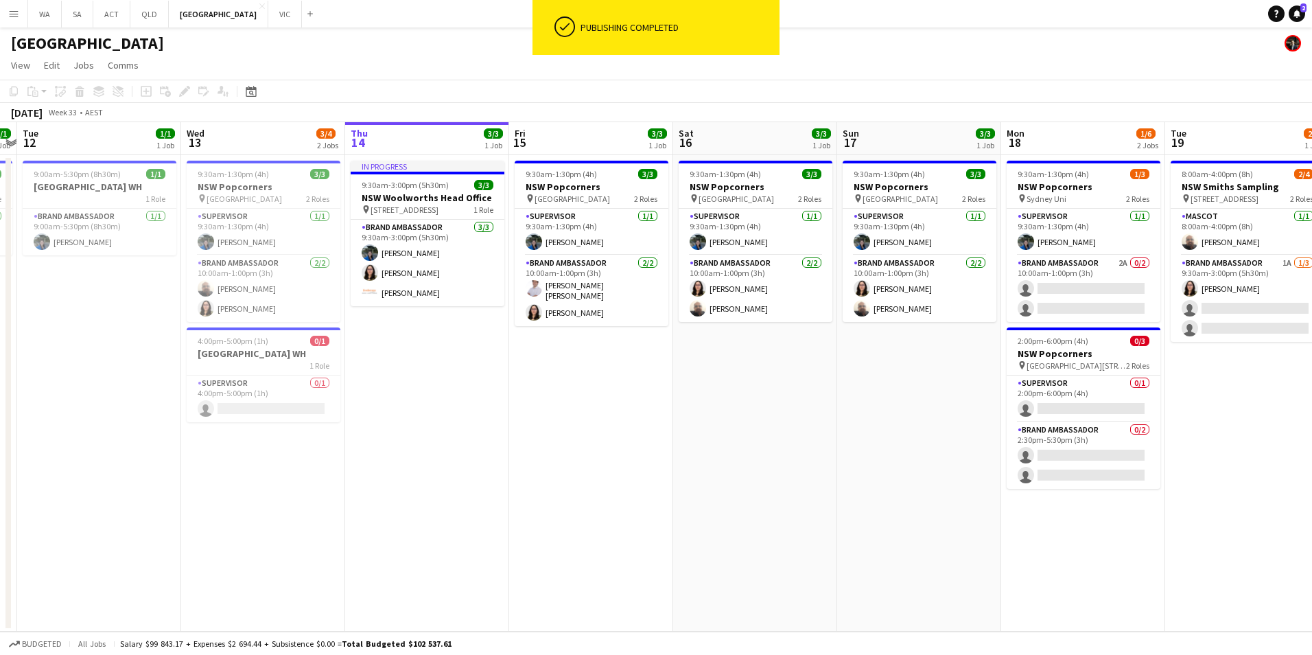
scroll to position [0, 392]
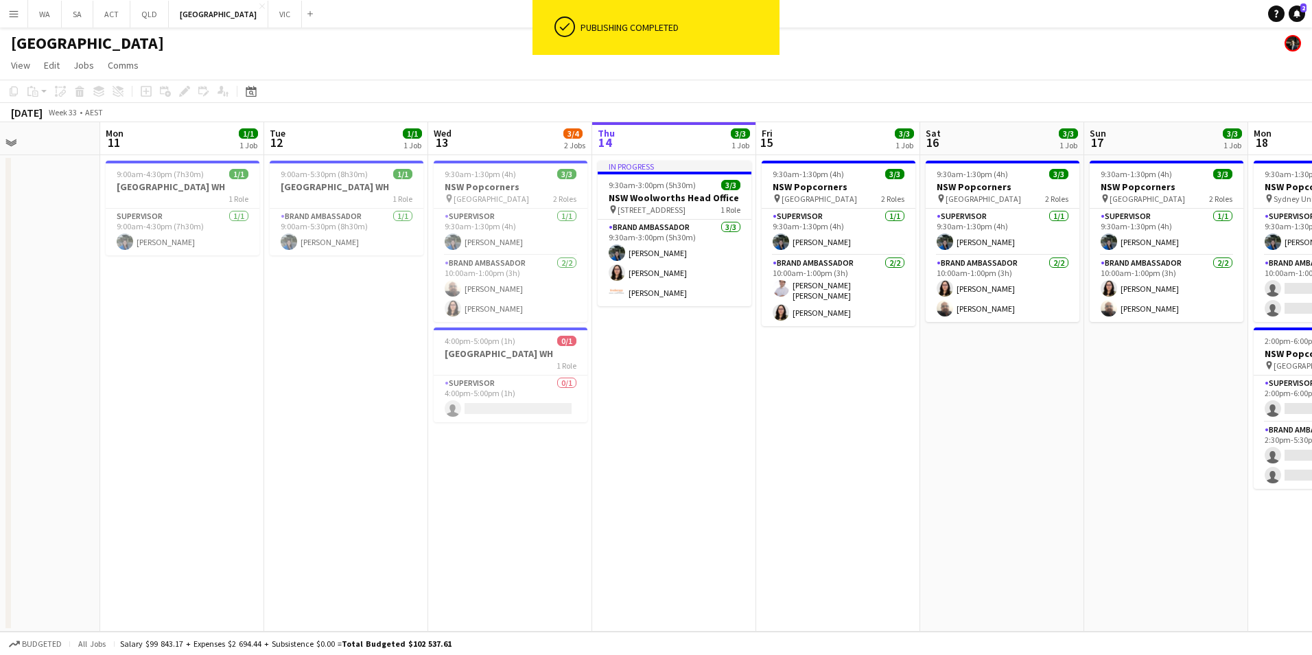
drag, startPoint x: 526, startPoint y: 399, endPoint x: 935, endPoint y: 404, distance: 409.8
click at [935, 404] on app-calendar-viewport "Fri 8 Sat 9 Sun 10 Mon 11 1/1 1 Job Tue 12 1/1 1 Job Wed 13 3/4 2 Jobs Thu 14 3…" at bounding box center [656, 376] width 1312 height 509
